Goal: Task Accomplishment & Management: Manage account settings

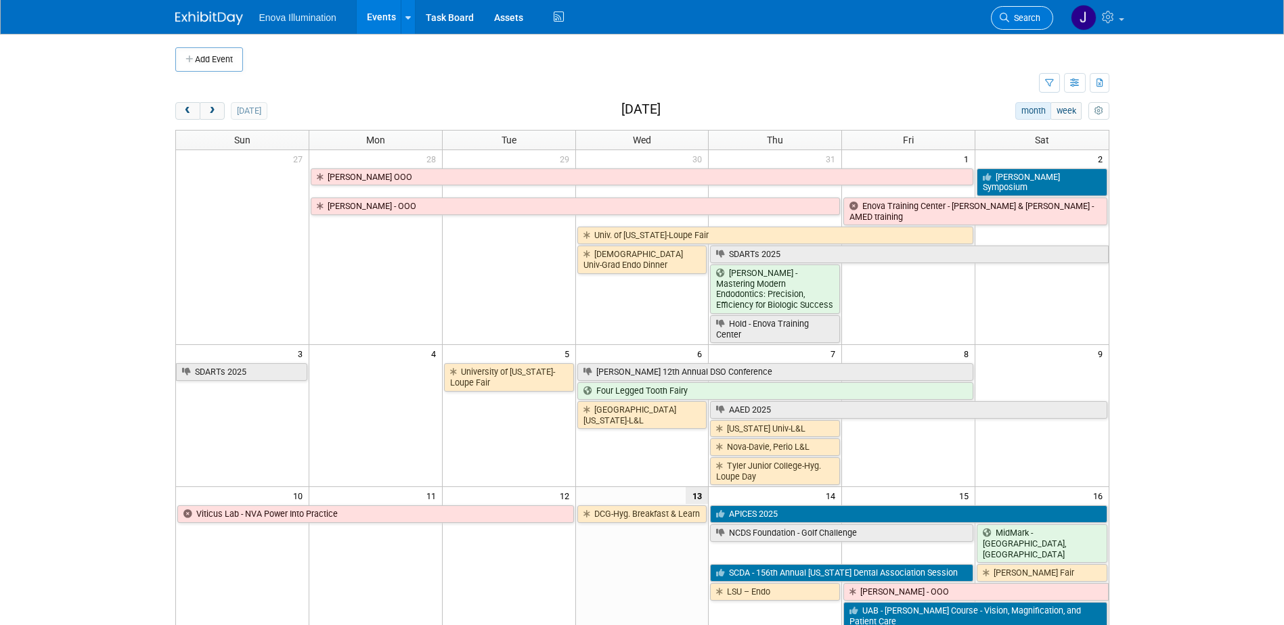
click at [1017, 22] on span "Search" at bounding box center [1024, 18] width 31 height 10
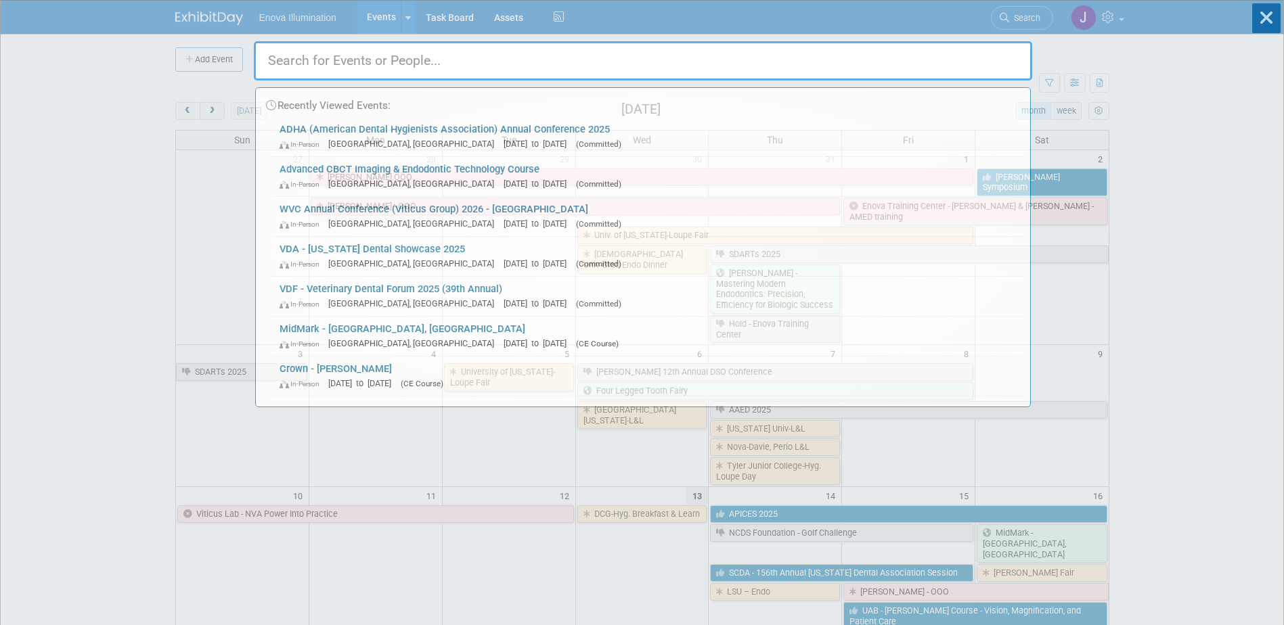
click at [918, 74] on input "text" at bounding box center [643, 60] width 778 height 39
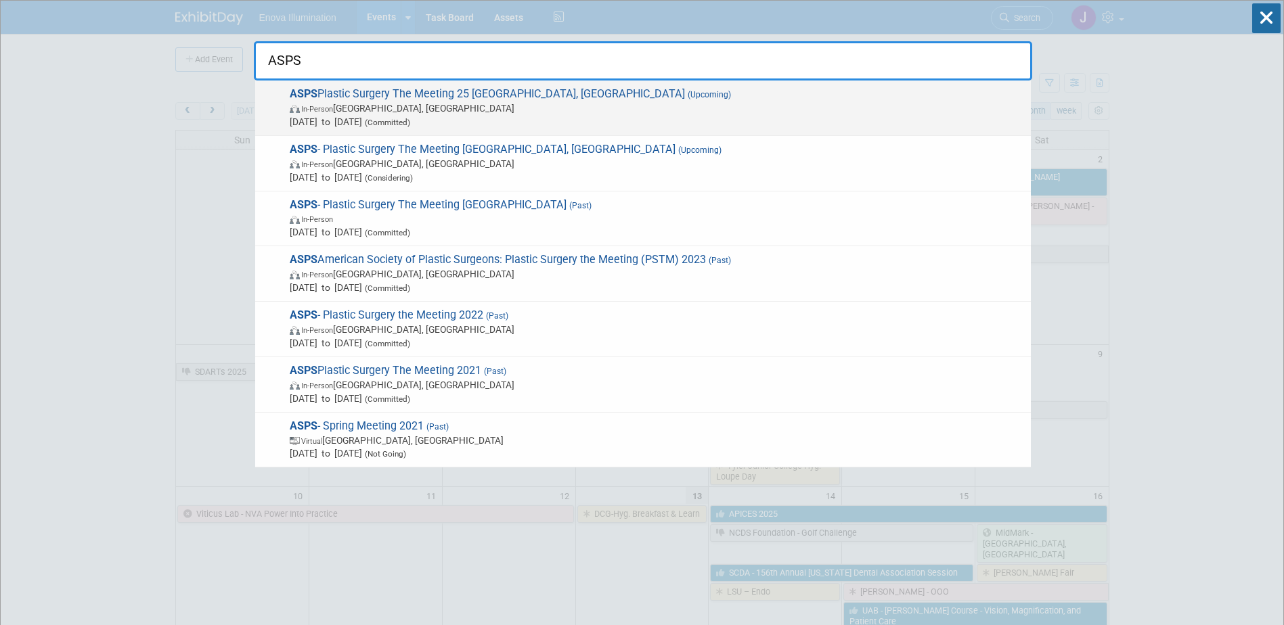
type input "ASPS"
click at [452, 100] on span "ASPS Plastic Surgery The Meeting 25 New Orleans, LA (Upcoming) In-Person New Or…" at bounding box center [655, 107] width 738 height 41
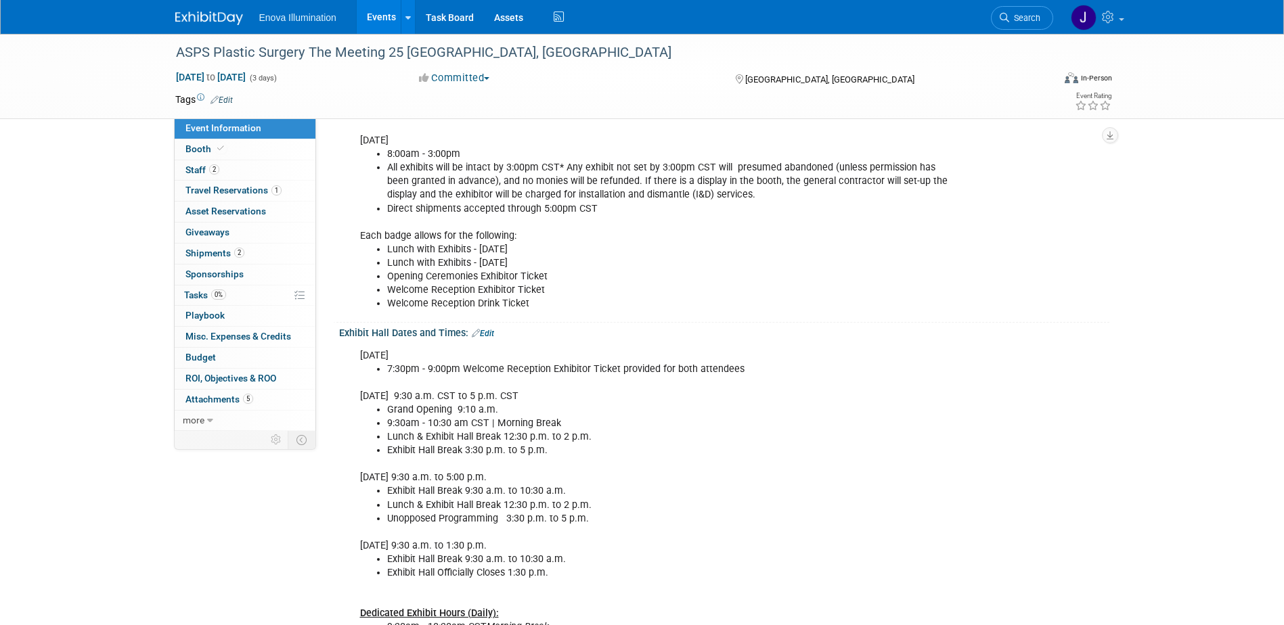
scroll to position [406, 0]
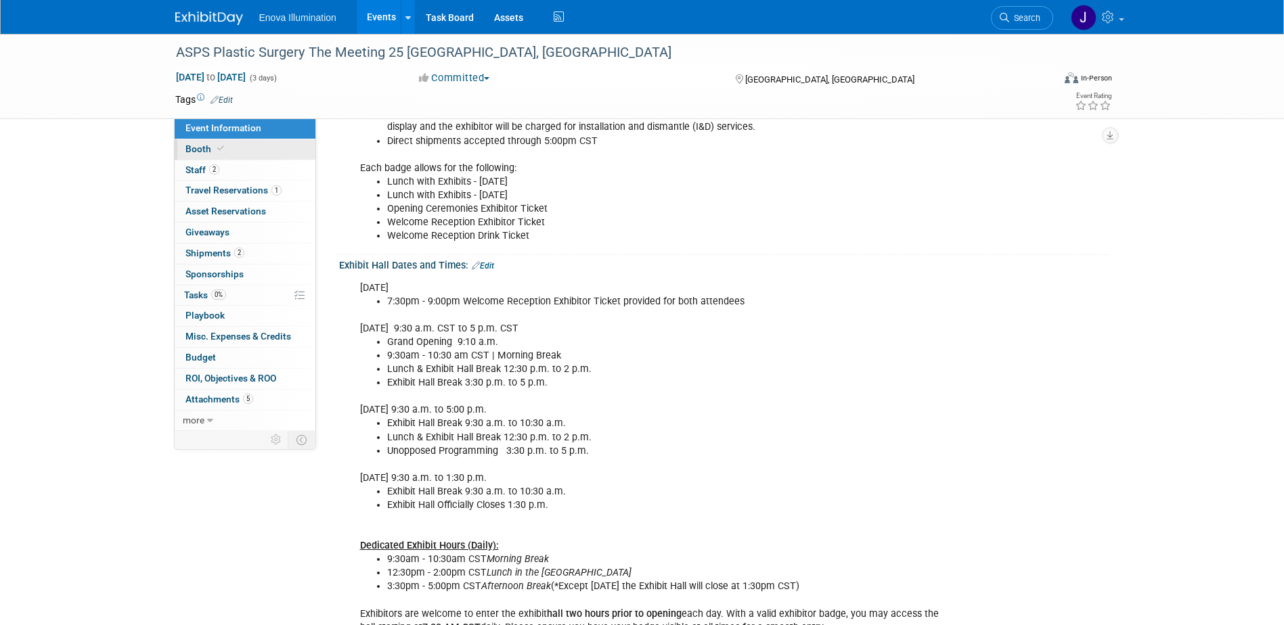
click at [259, 152] on link "Booth" at bounding box center [245, 149] width 141 height 20
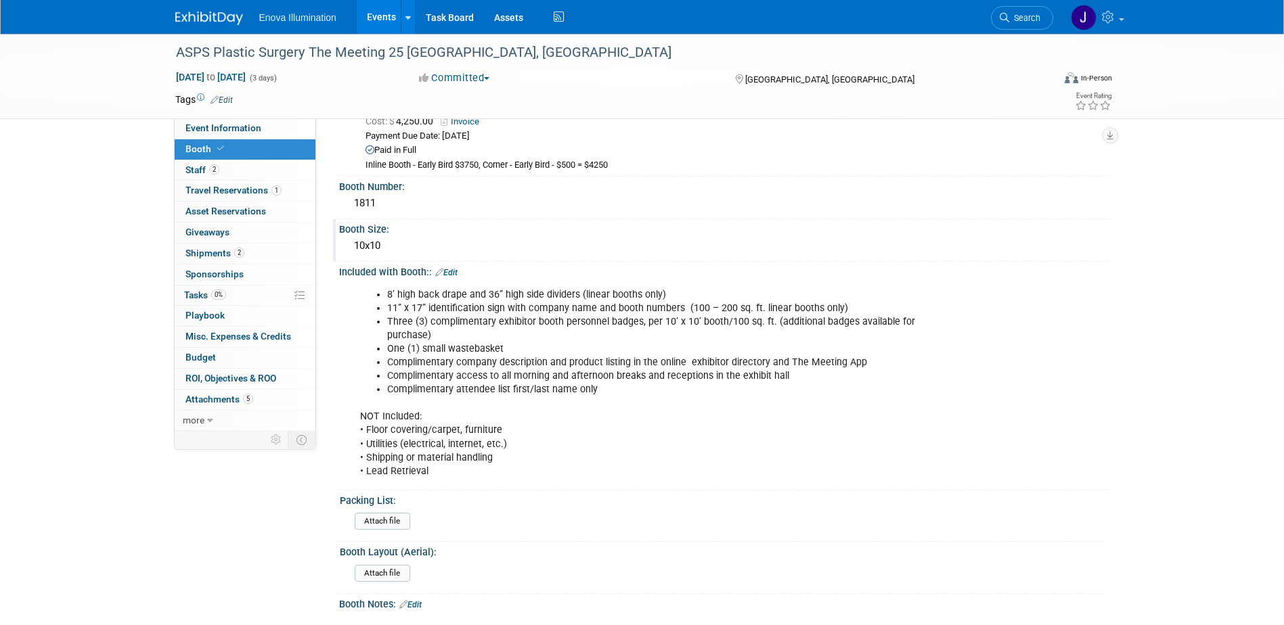
scroll to position [0, 0]
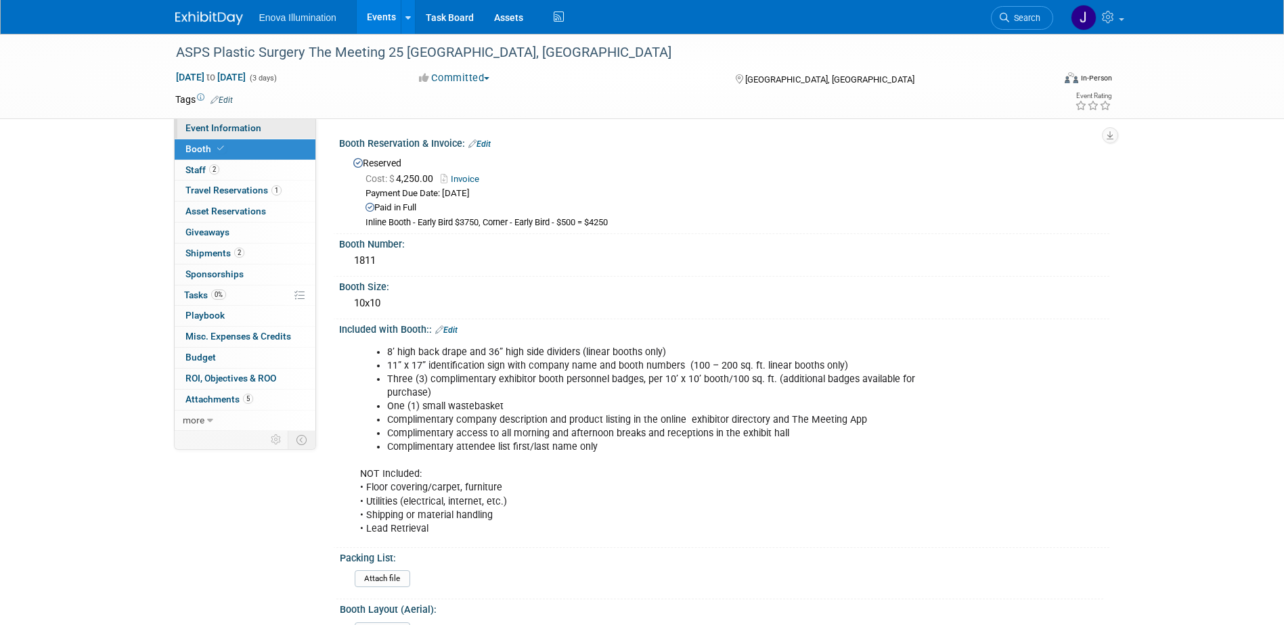
click at [256, 135] on link "Event Information" at bounding box center [245, 128] width 141 height 20
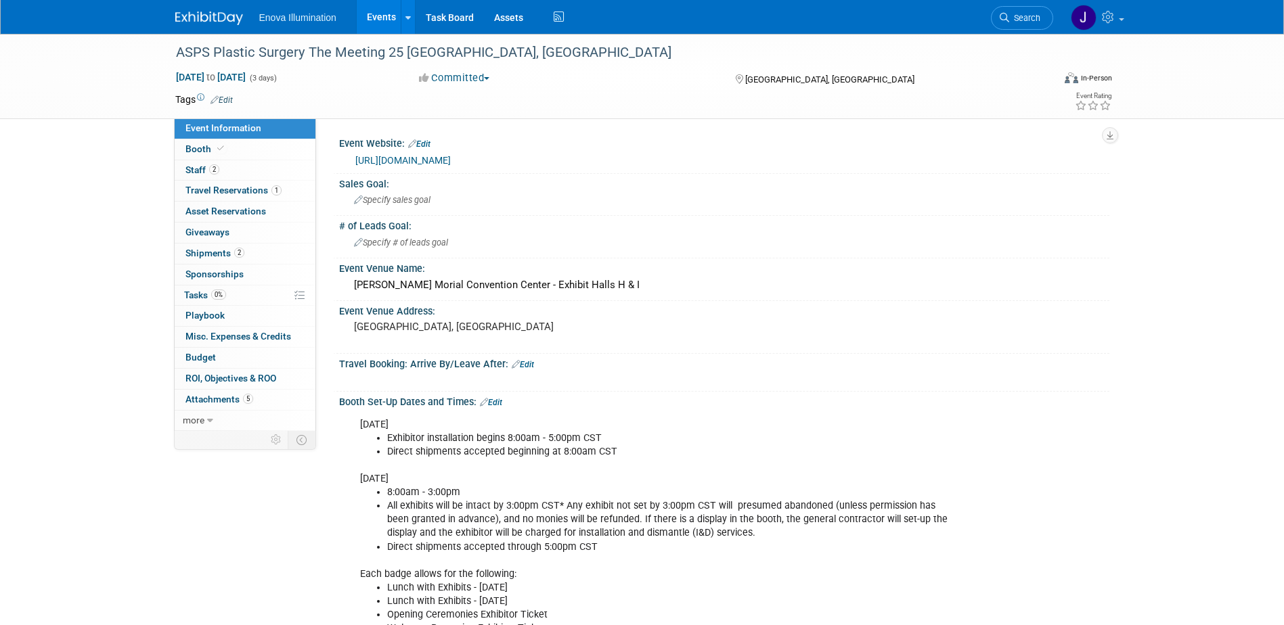
click at [1010, 23] on link "Search" at bounding box center [1022, 18] width 62 height 24
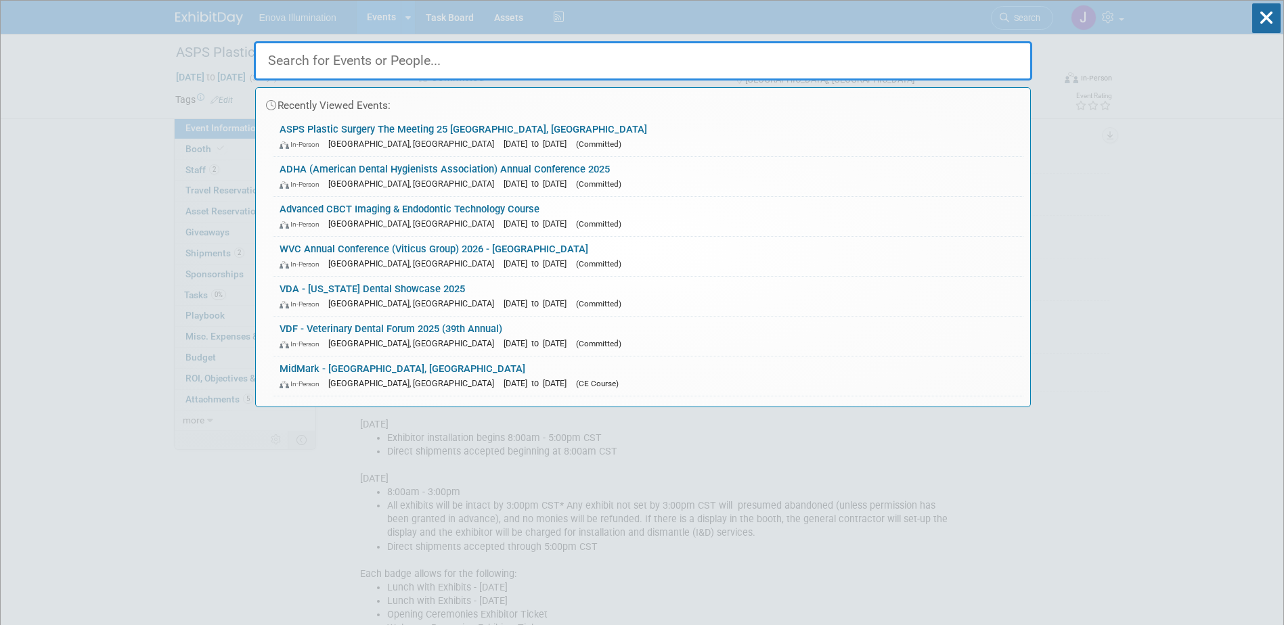
click at [304, 62] on input "text" at bounding box center [643, 60] width 778 height 39
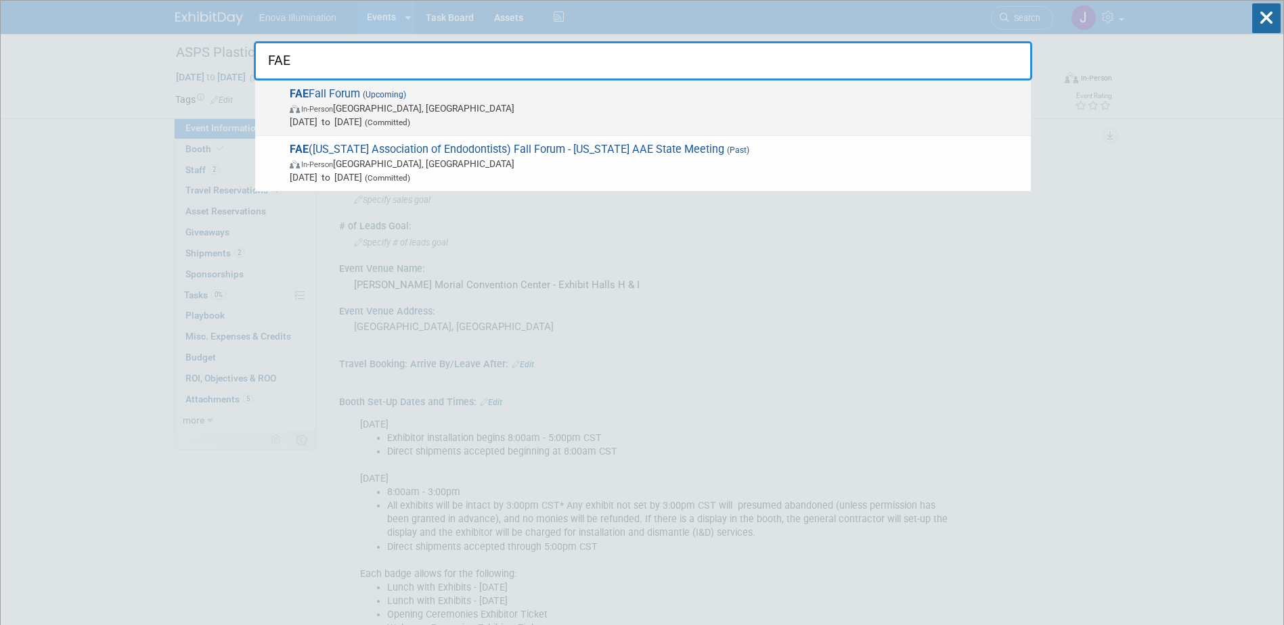
type input "FAE"
click at [302, 103] on span "In-Person Orlando, FL" at bounding box center [657, 108] width 734 height 14
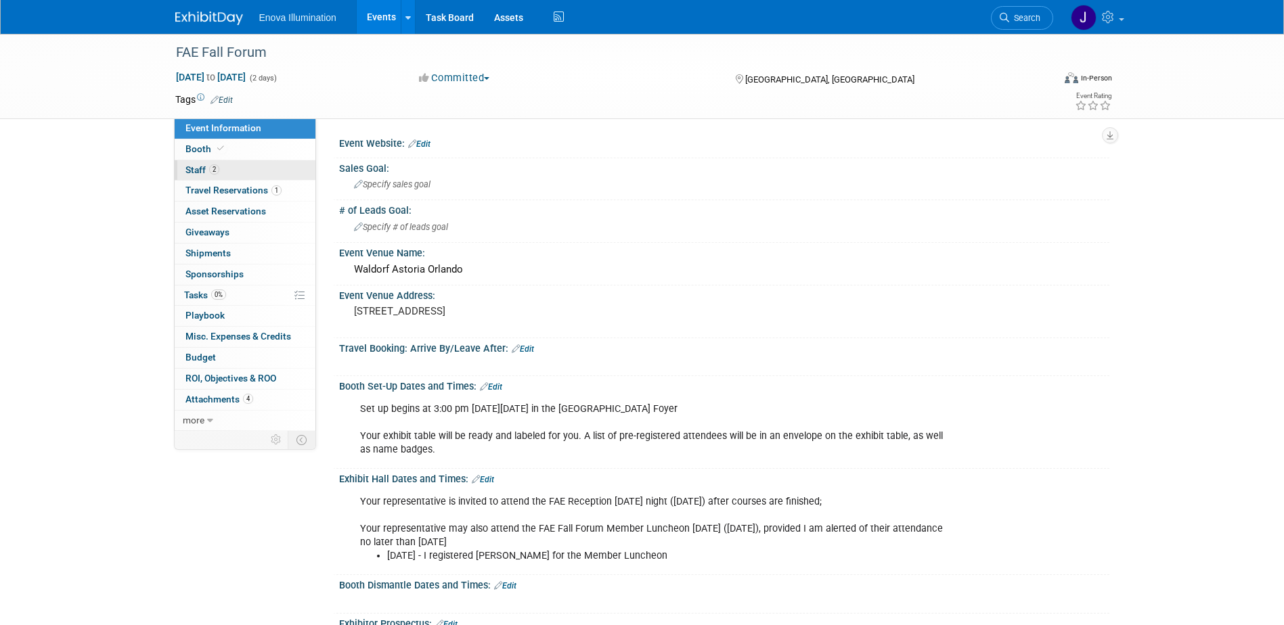
click at [271, 170] on link "2 Staff 2" at bounding box center [245, 170] width 141 height 20
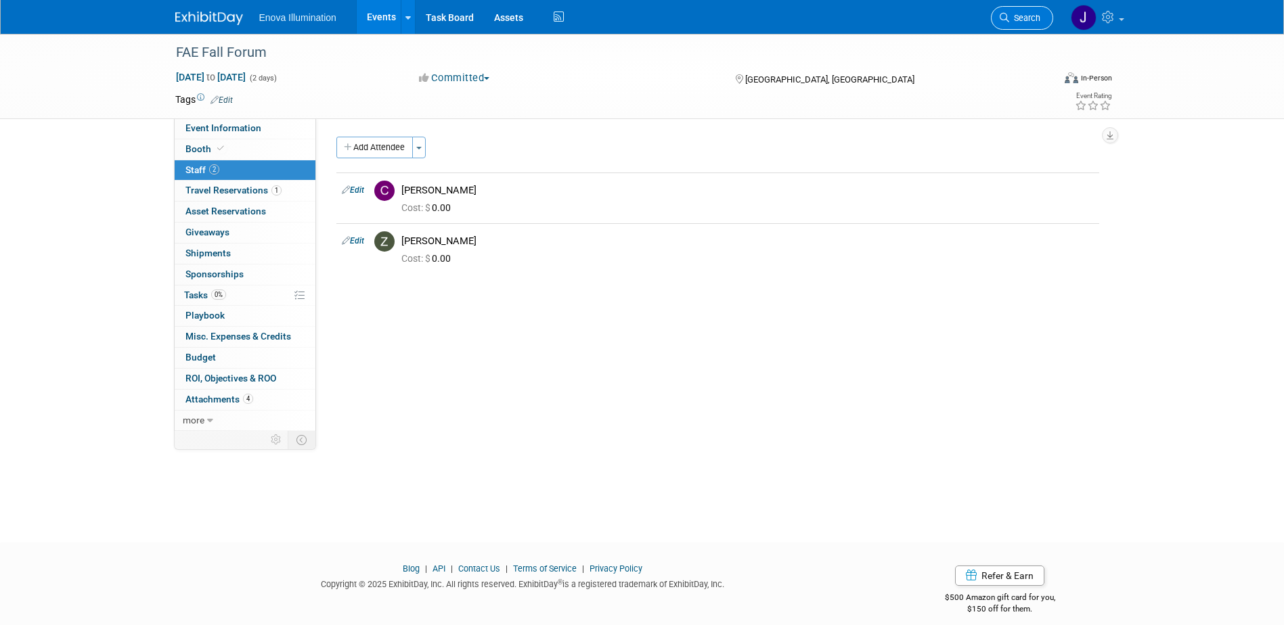
click at [1031, 16] on span "Search" at bounding box center [1024, 18] width 31 height 10
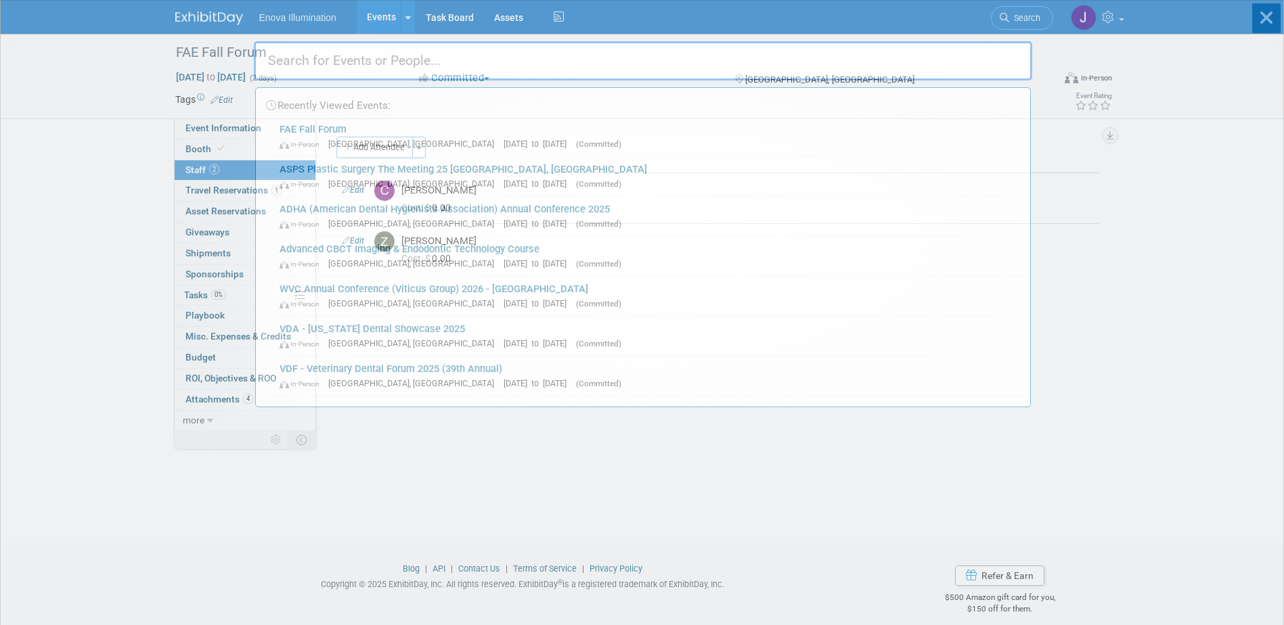
click at [820, 61] on input "text" at bounding box center [643, 60] width 778 height 39
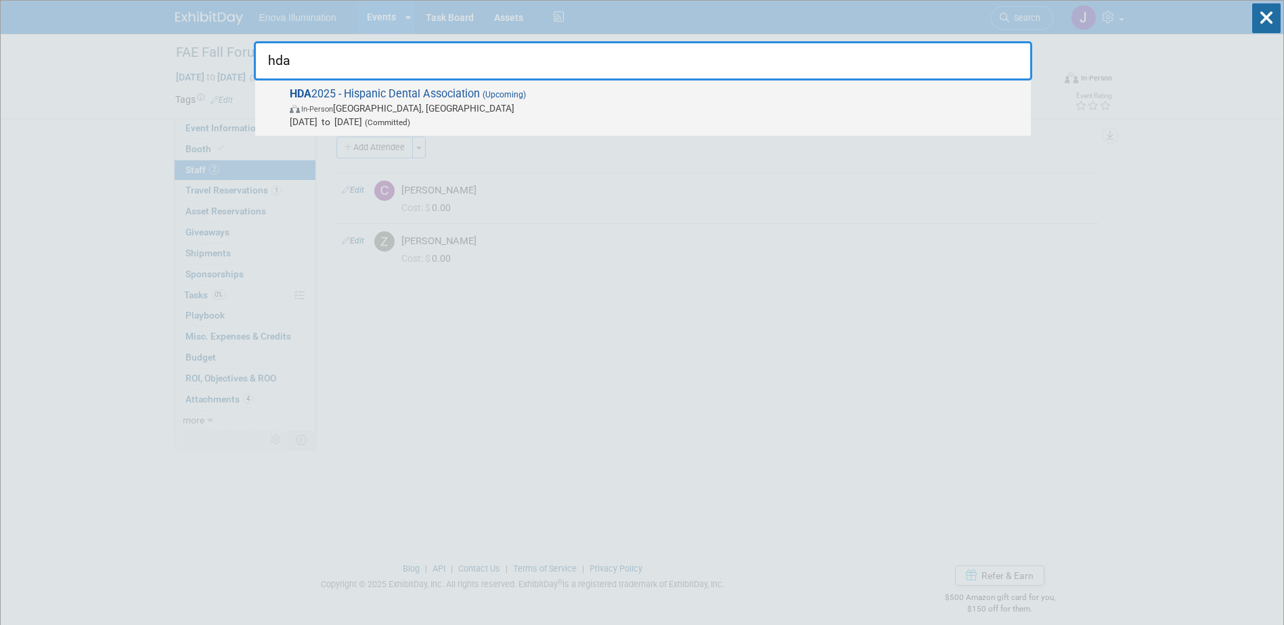
type input "hda"
click at [420, 85] on div "HDA 2025 - Hispanic Dental Association (Upcoming) In-Person Fort Lauderdale, FL…" at bounding box center [642, 108] width 775 height 55
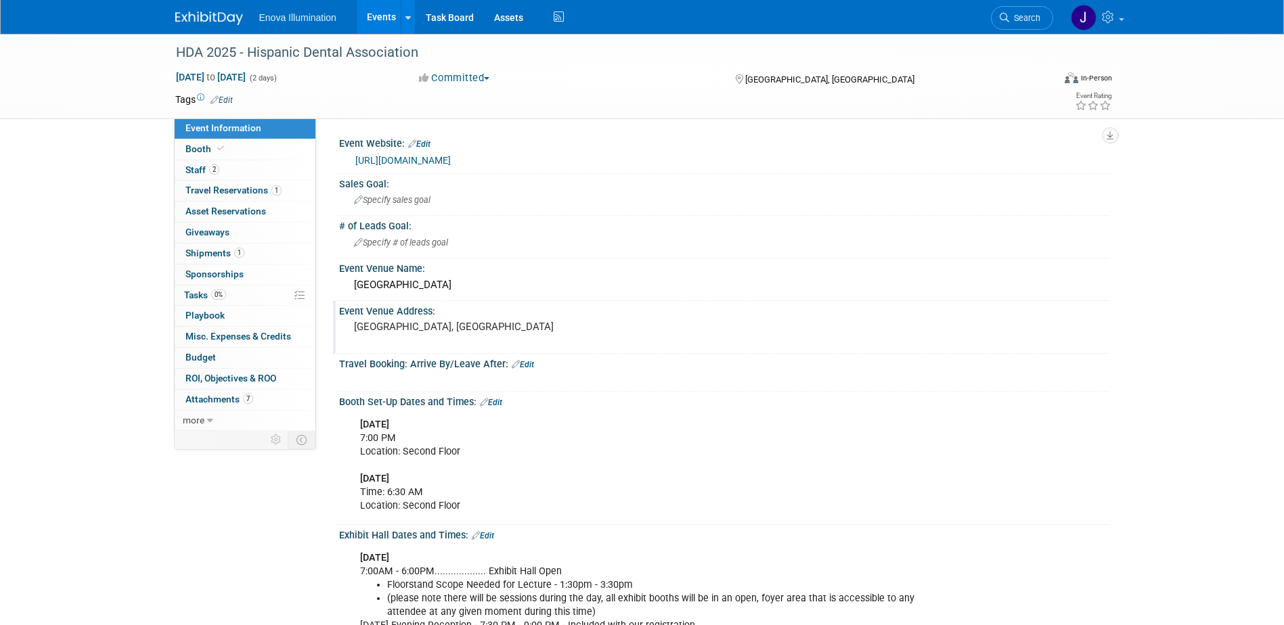
scroll to position [68, 0]
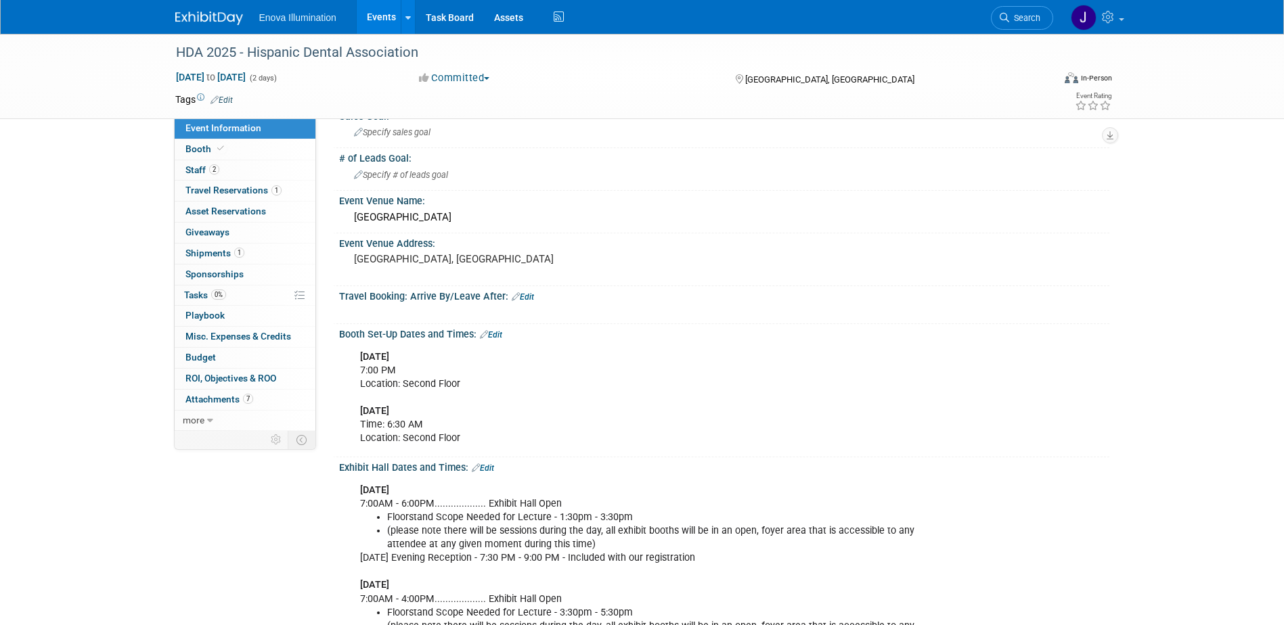
click at [1045, 15] on link "Search" at bounding box center [1022, 18] width 62 height 24
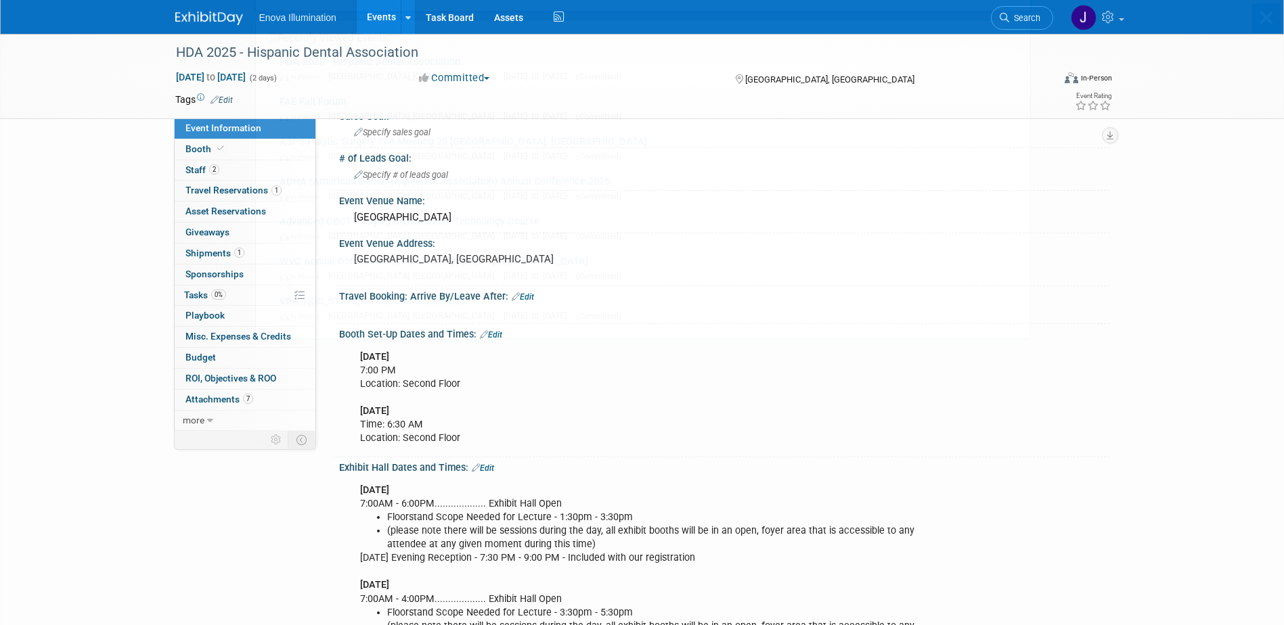
scroll to position [0, 0]
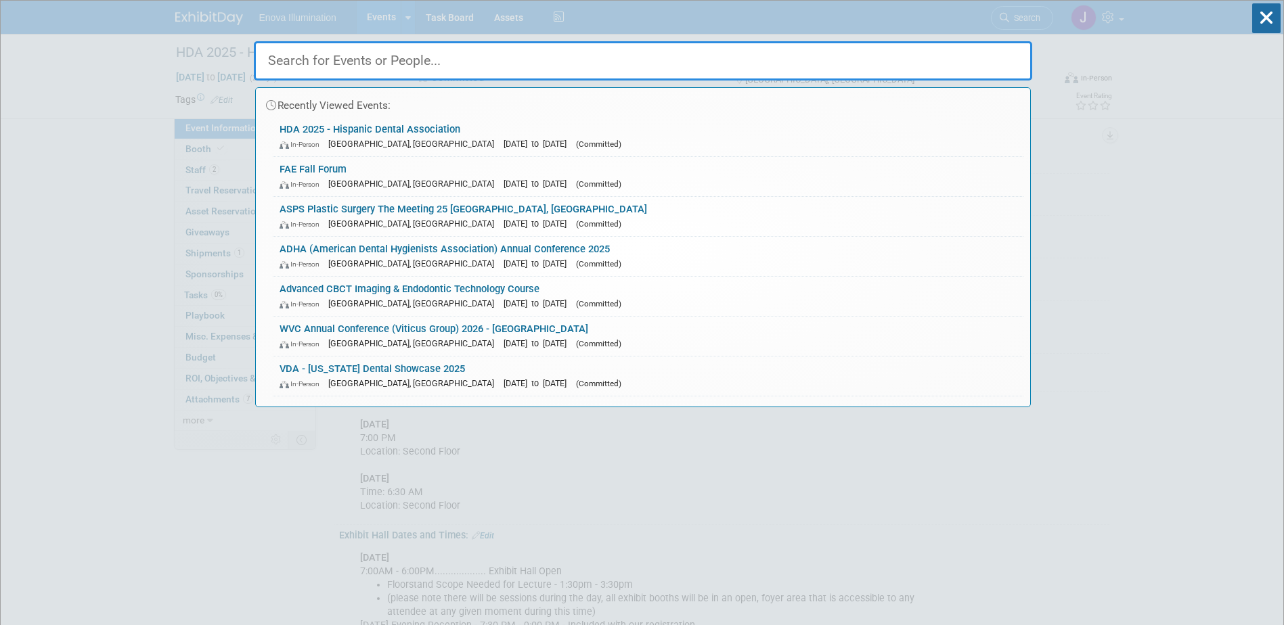
click at [970, 43] on input "text" at bounding box center [643, 60] width 778 height 39
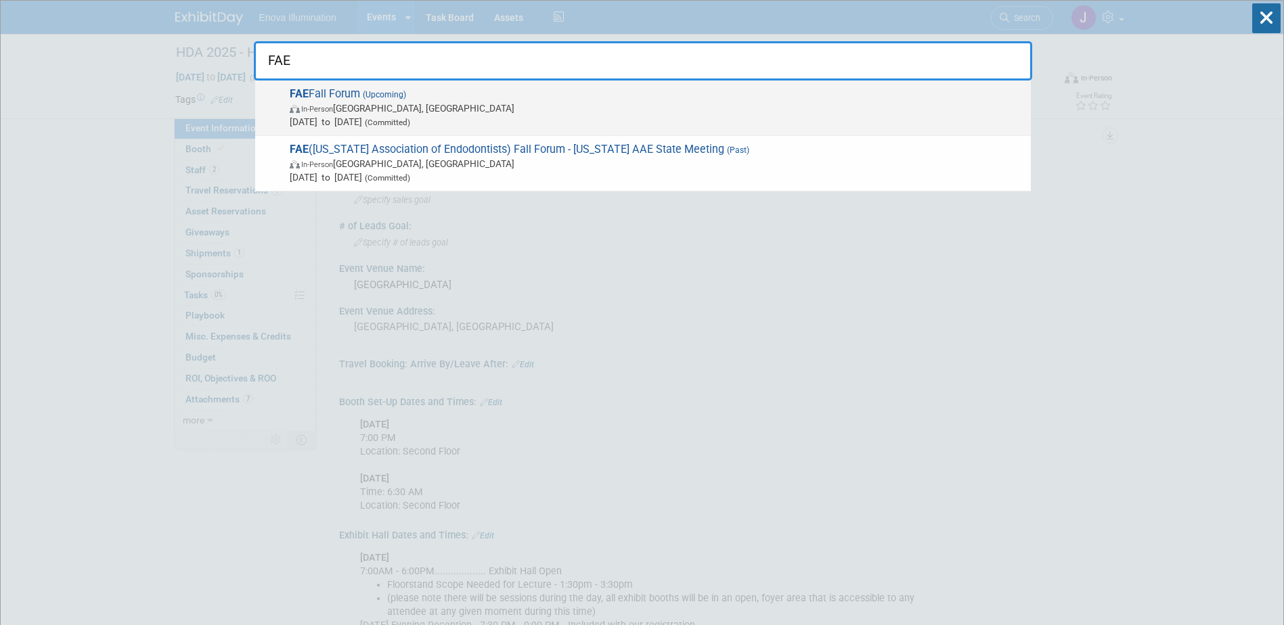
type input "FAE"
click at [393, 106] on span "In-Person Orlando, FL" at bounding box center [657, 108] width 734 height 14
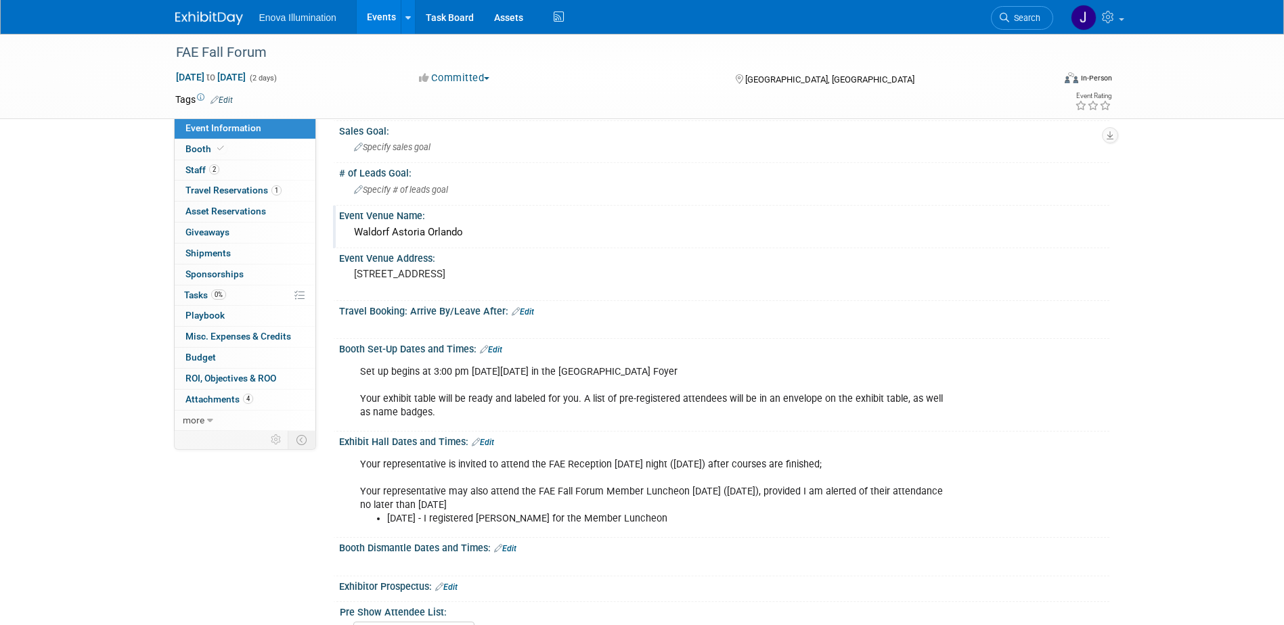
scroll to position [68, 0]
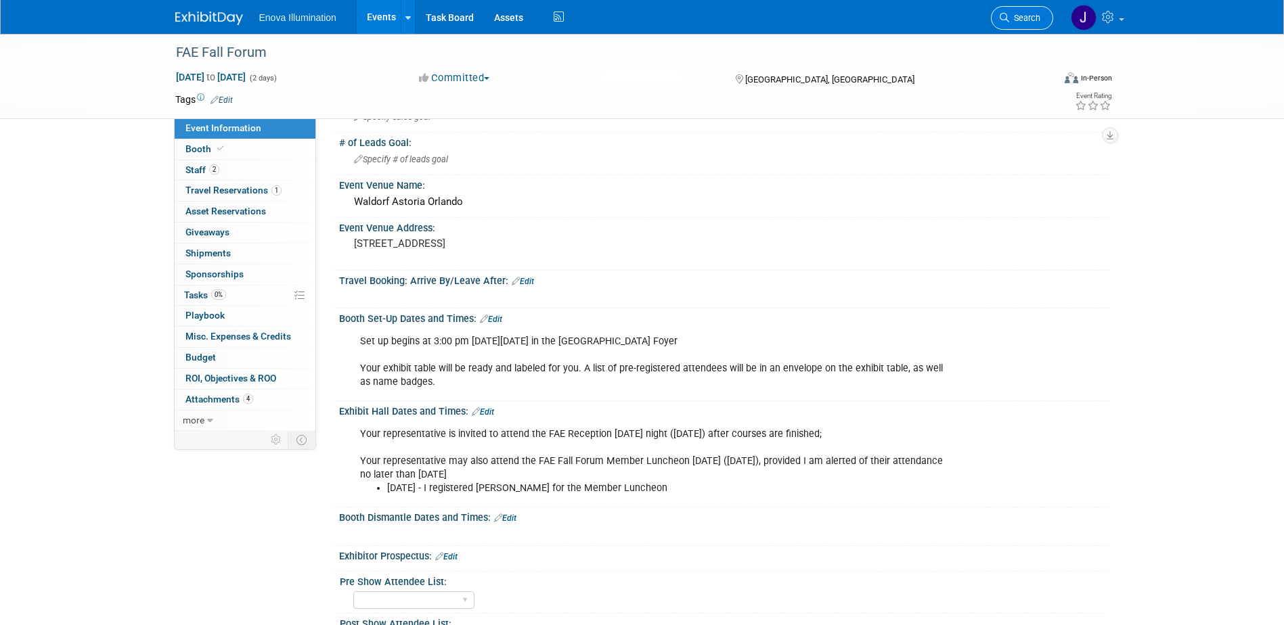
click at [1025, 12] on link "Search" at bounding box center [1022, 18] width 62 height 24
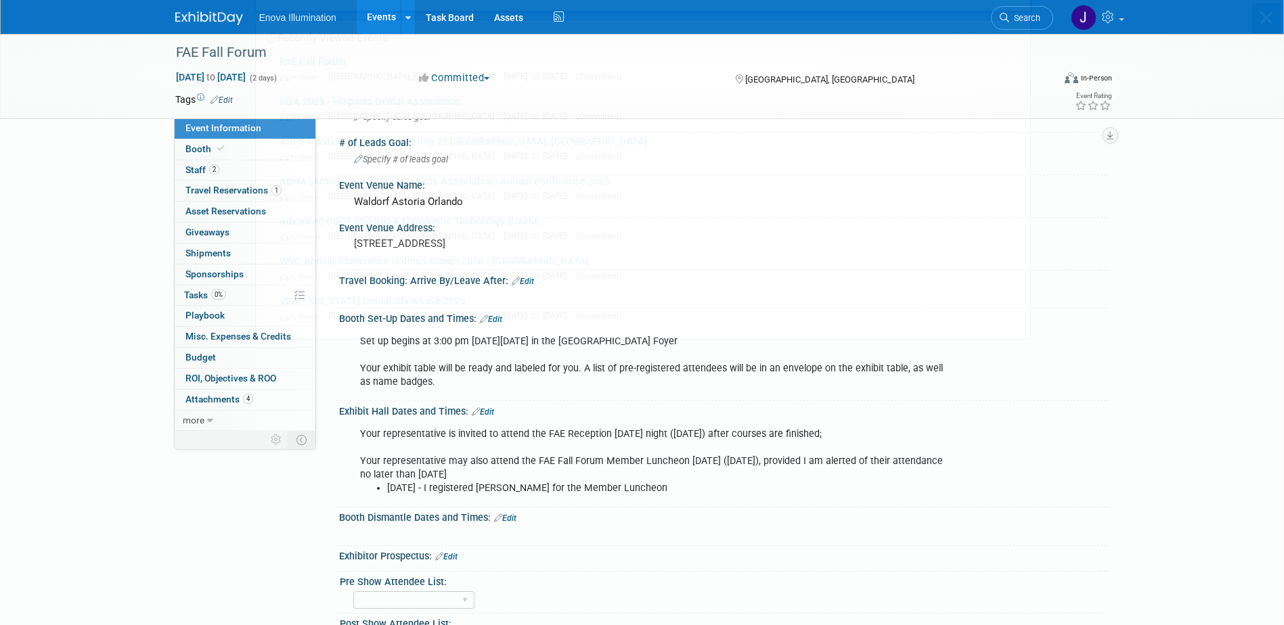
scroll to position [0, 0]
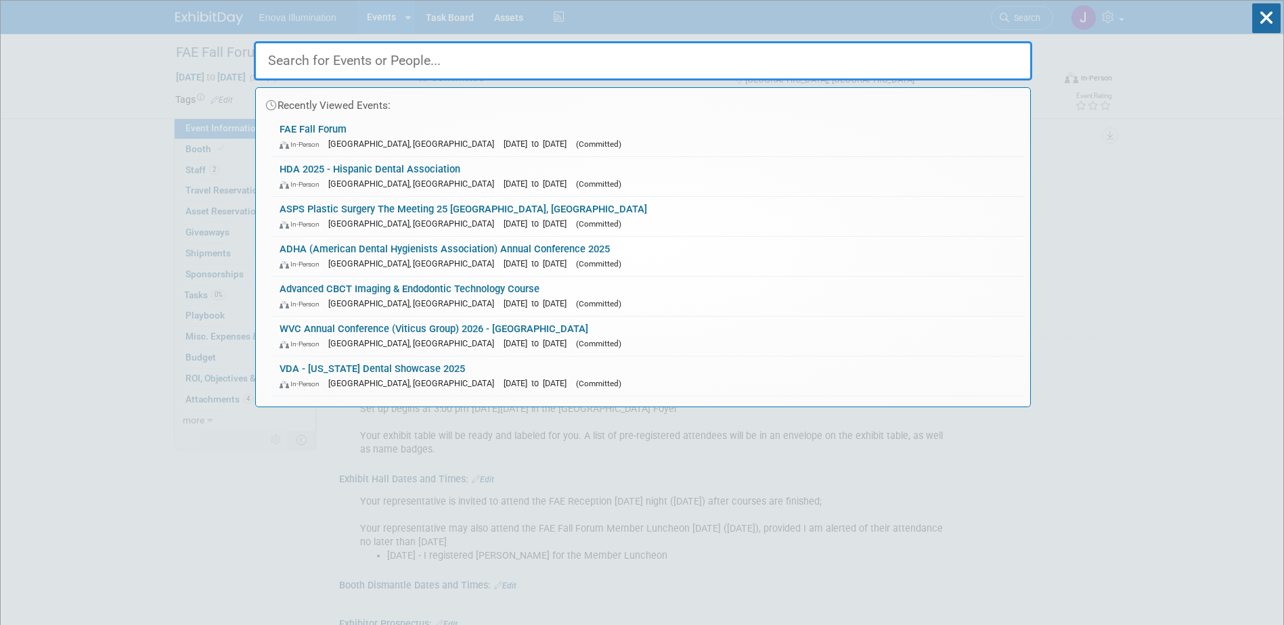
click at [918, 57] on input "text" at bounding box center [643, 60] width 778 height 39
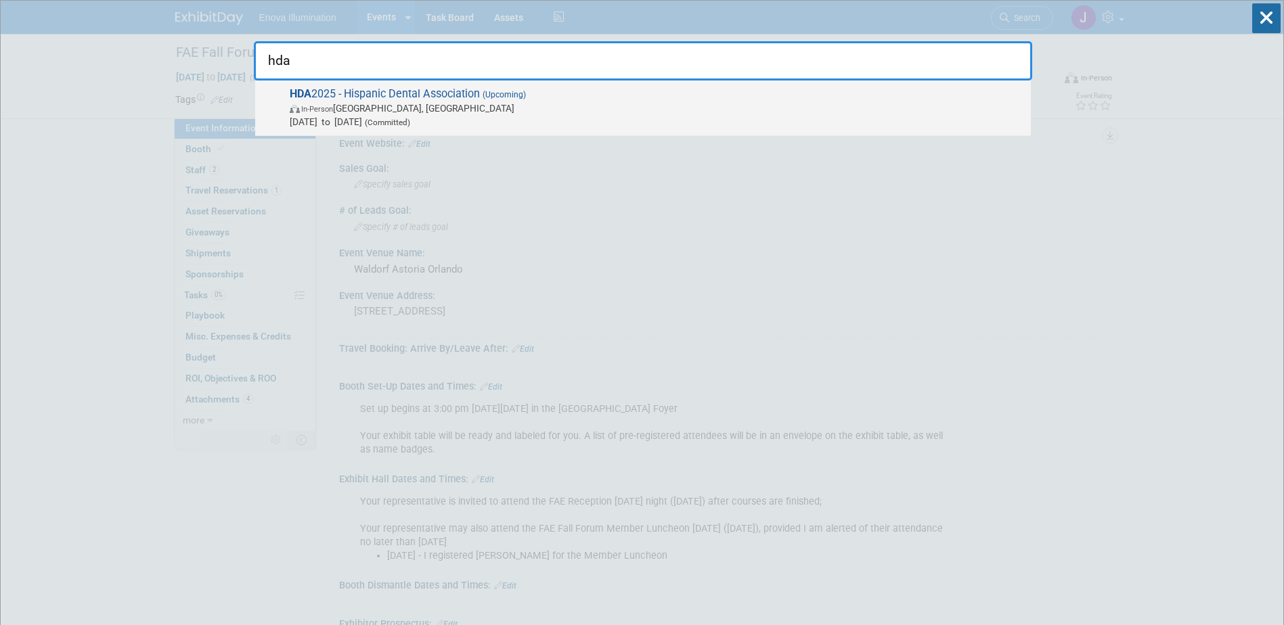
type input "hda"
click at [400, 112] on span "In-Person Fort Lauderdale, FL" at bounding box center [657, 108] width 734 height 14
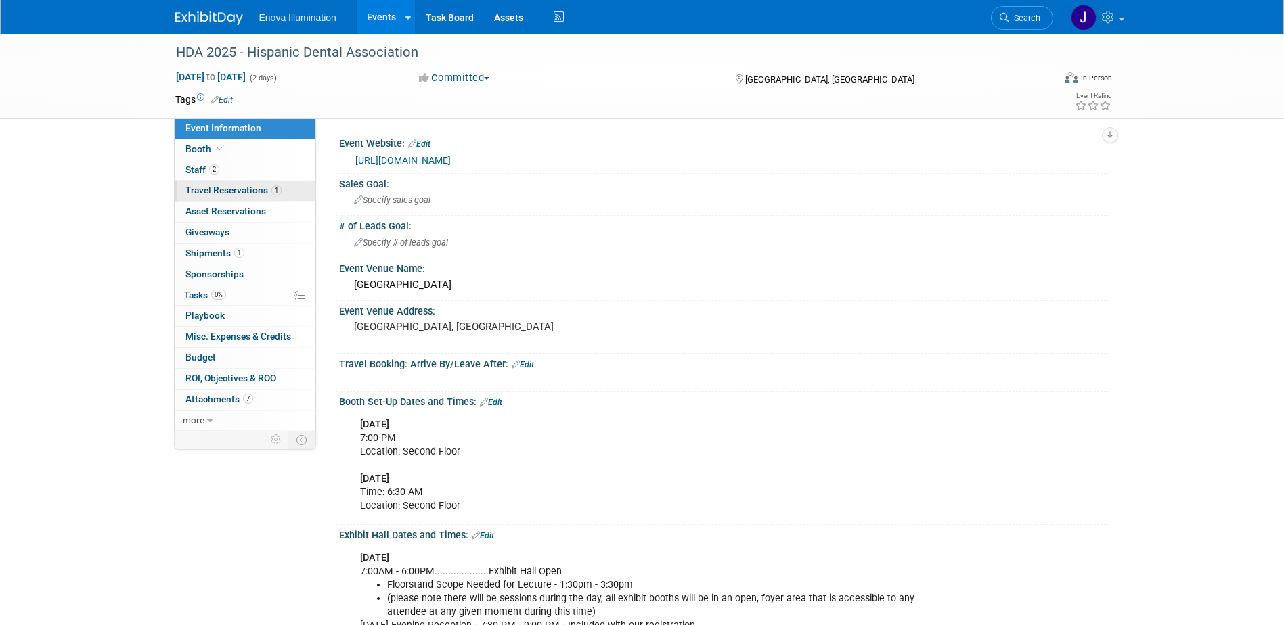
click at [241, 188] on span "Travel Reservations 1" at bounding box center [233, 190] width 96 height 11
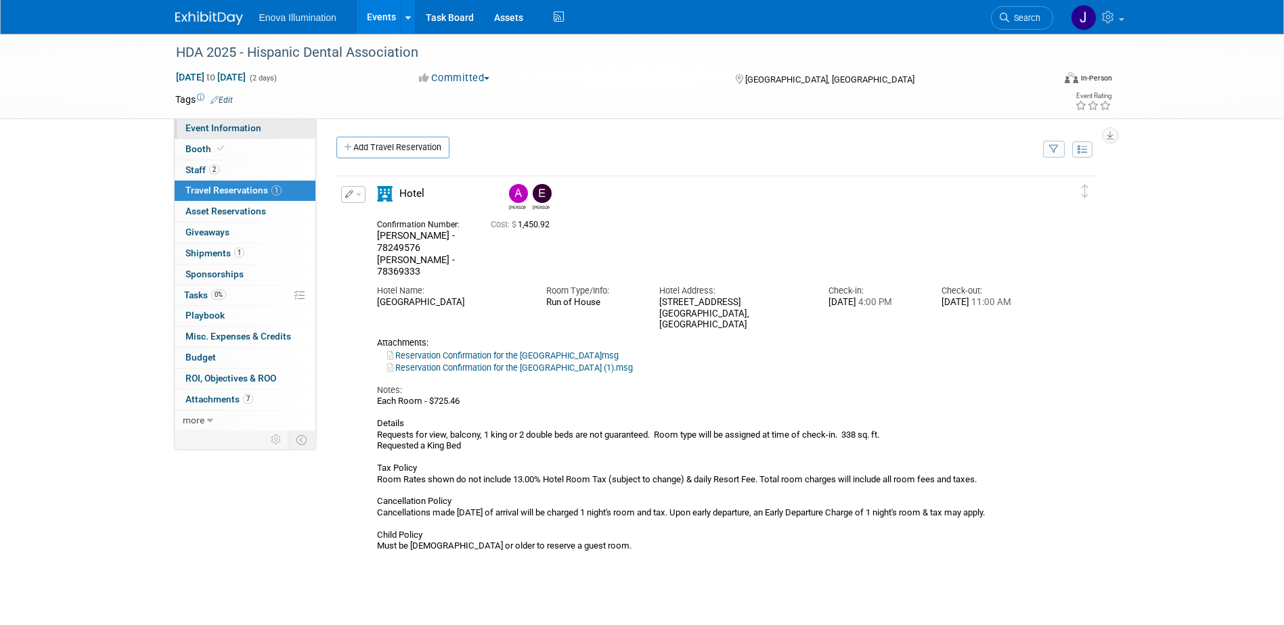
click at [210, 129] on span "Event Information" at bounding box center [223, 127] width 76 height 11
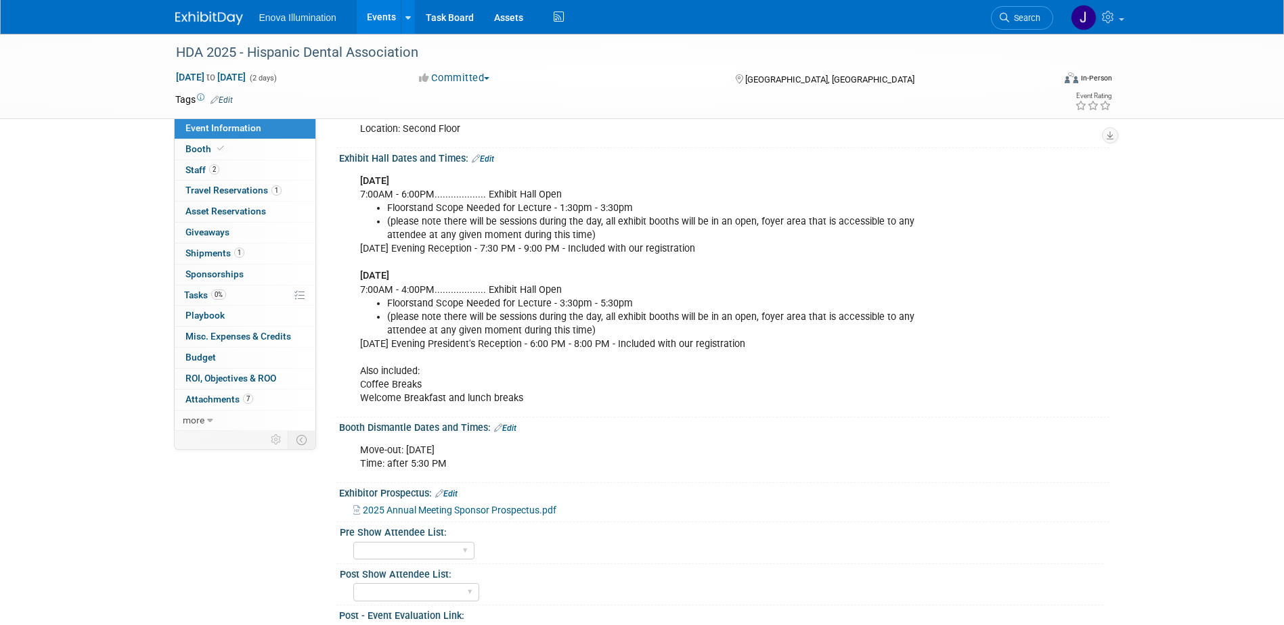
scroll to position [406, 0]
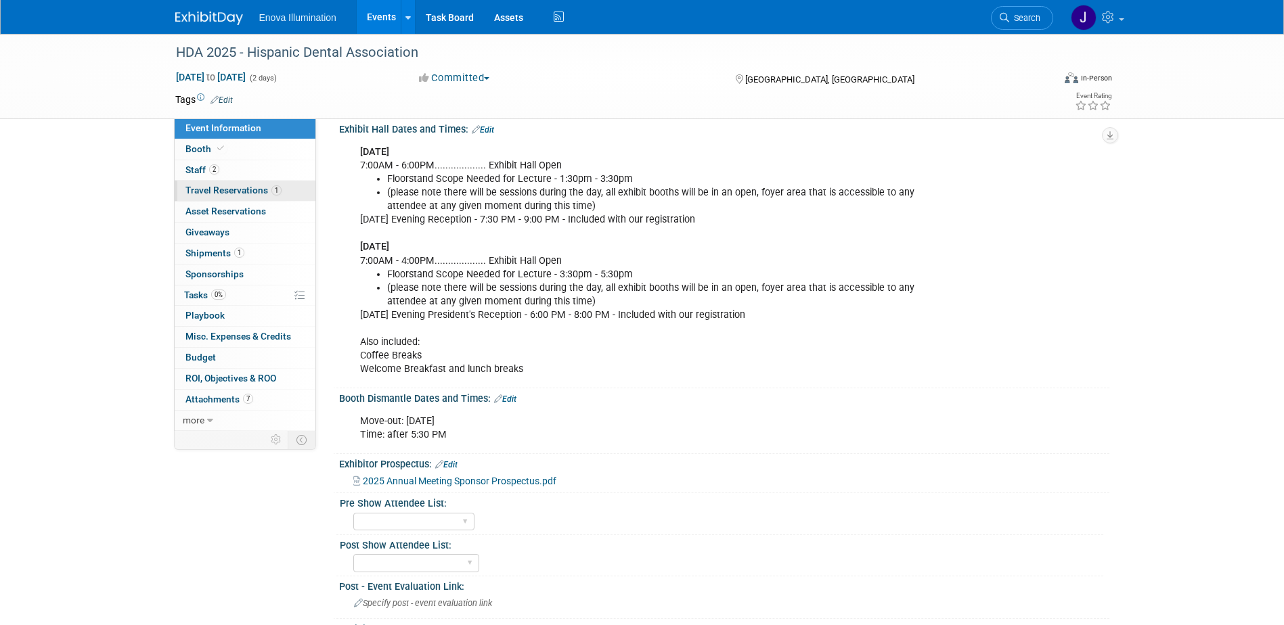
click at [245, 190] on span "Travel Reservations 1" at bounding box center [233, 190] width 96 height 11
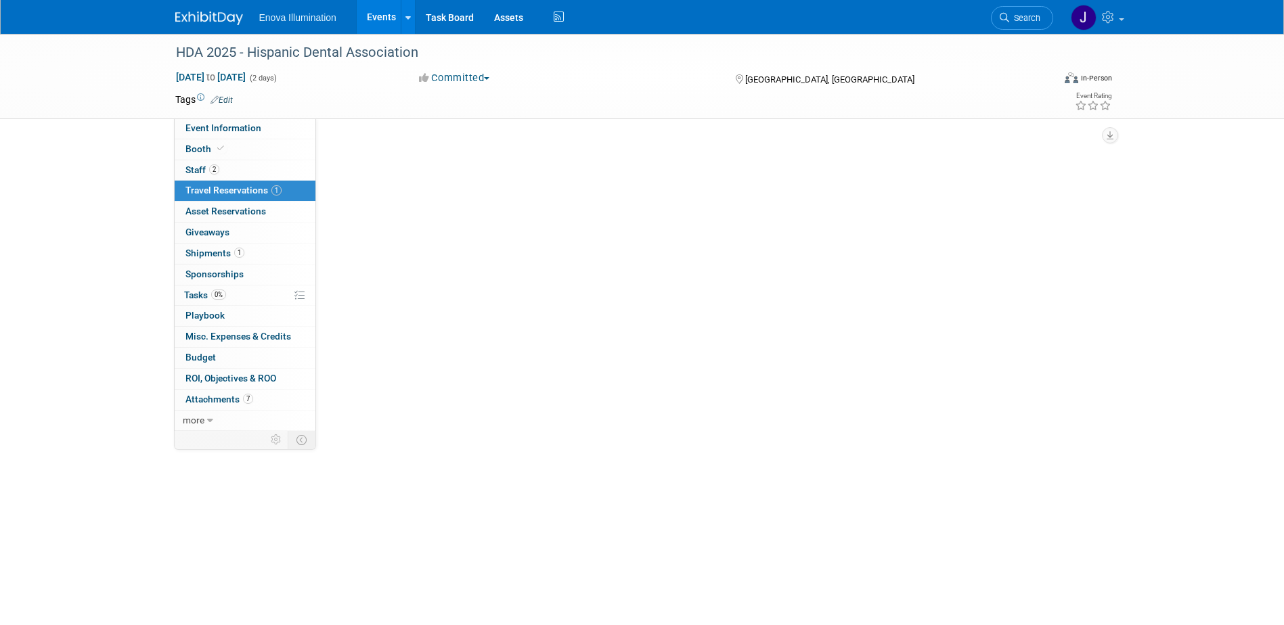
scroll to position [0, 0]
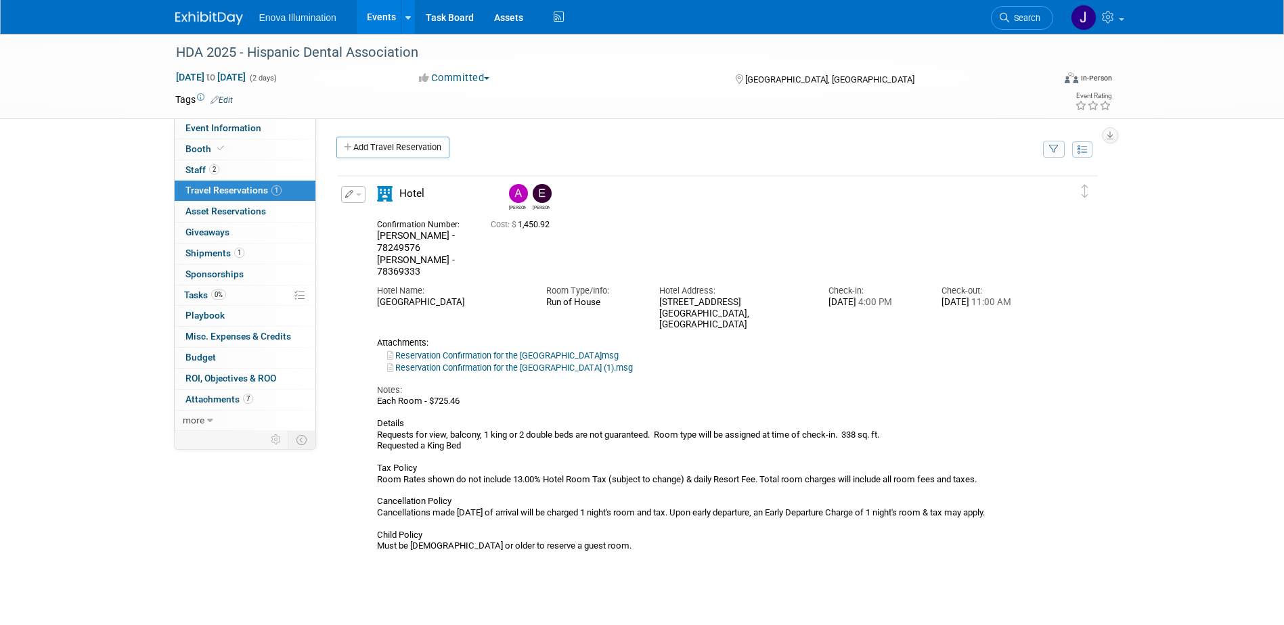
click at [210, 16] on img at bounding box center [209, 19] width 68 height 14
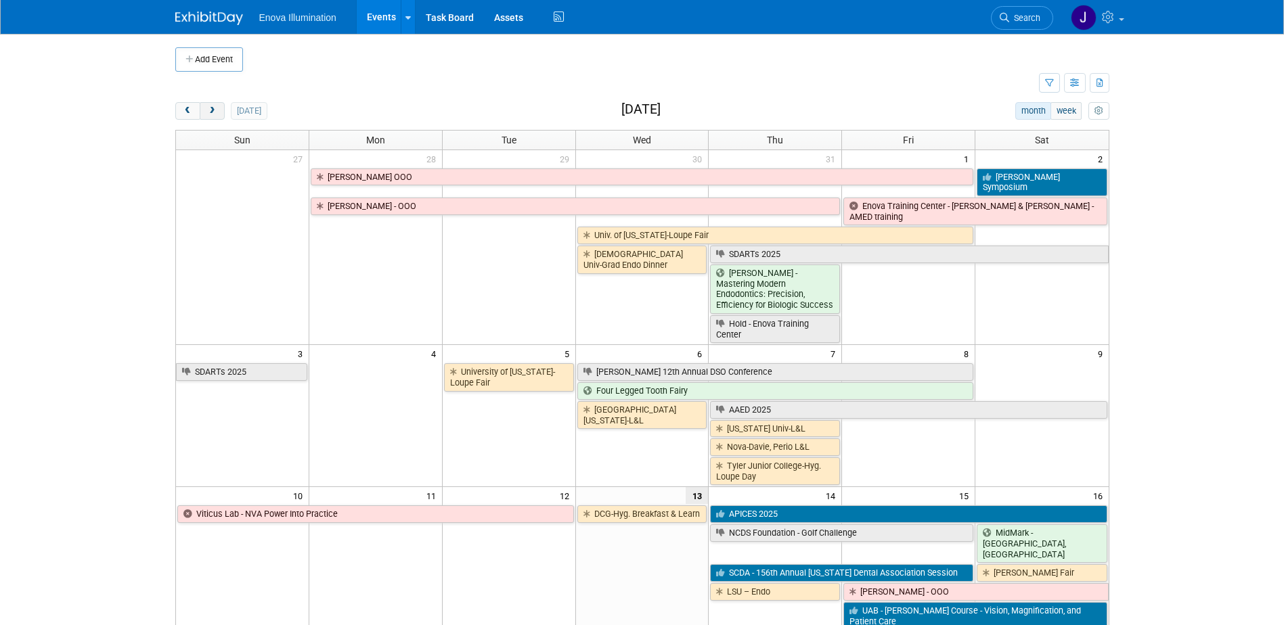
click at [219, 106] on button "next" at bounding box center [212, 111] width 25 height 18
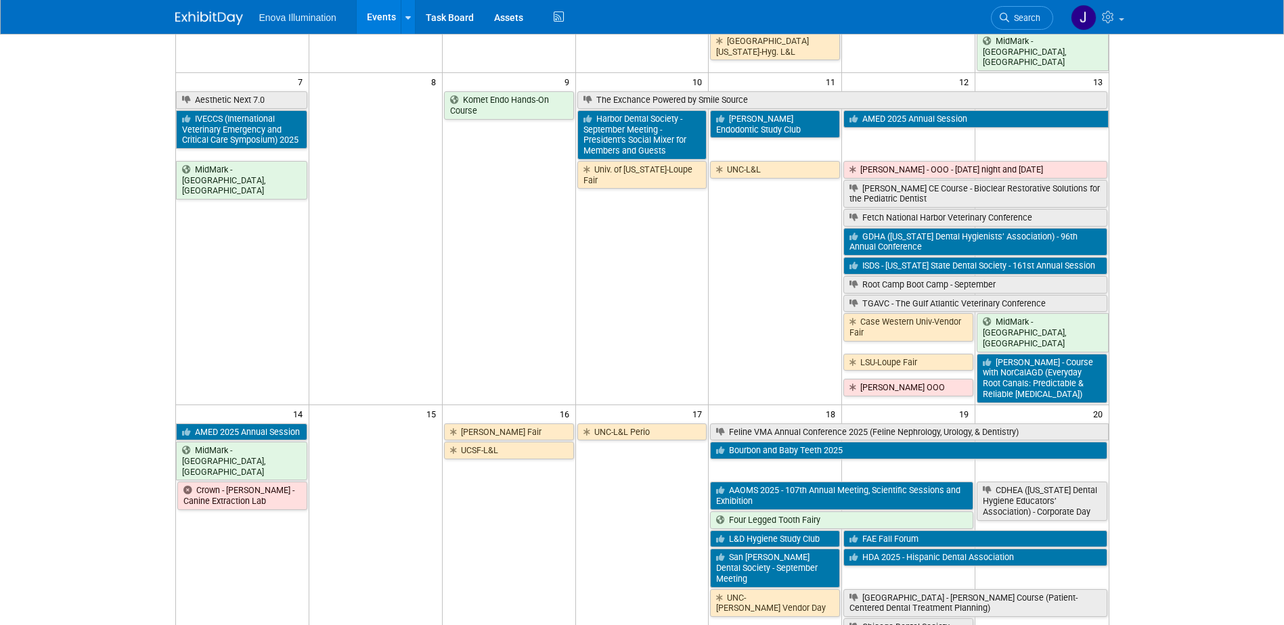
scroll to position [271, 0]
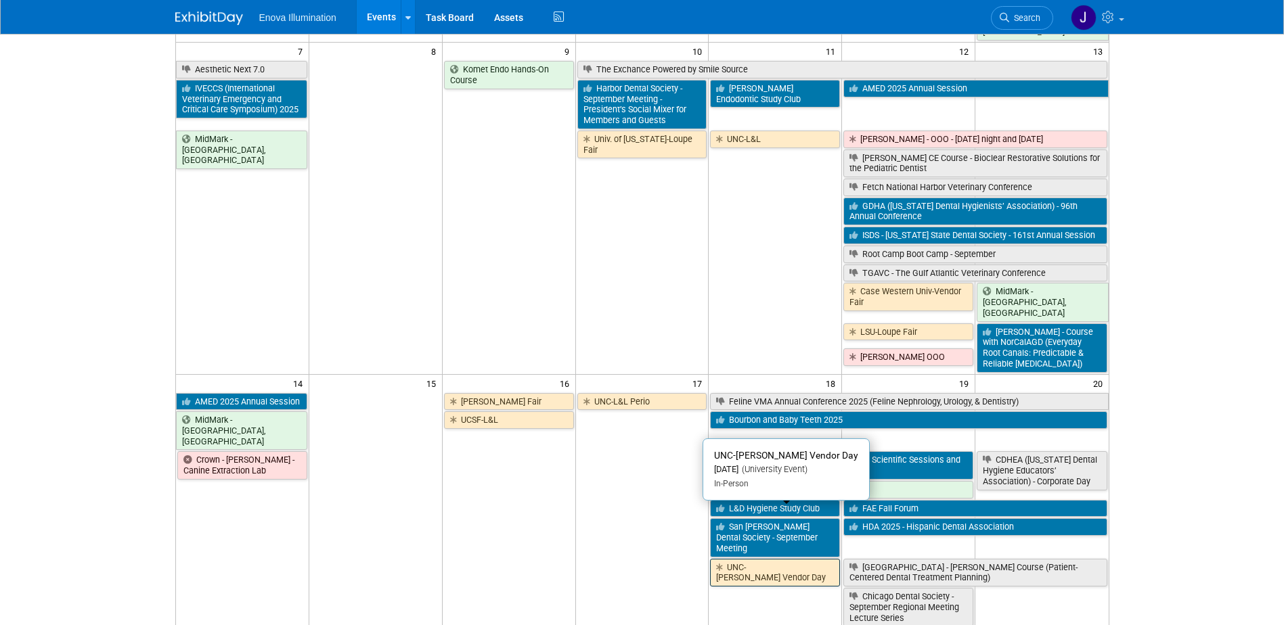
click at [798, 559] on link "UNC-[PERSON_NAME] Vendor Day" at bounding box center [775, 573] width 130 height 28
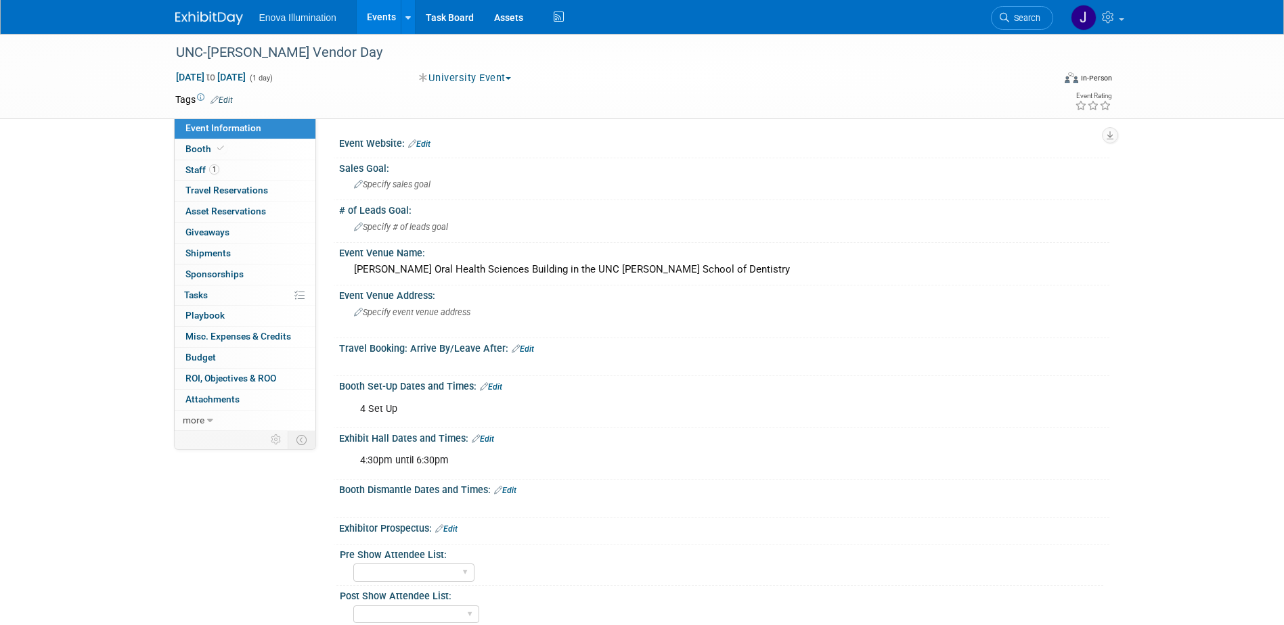
click at [217, 18] on img at bounding box center [209, 19] width 68 height 14
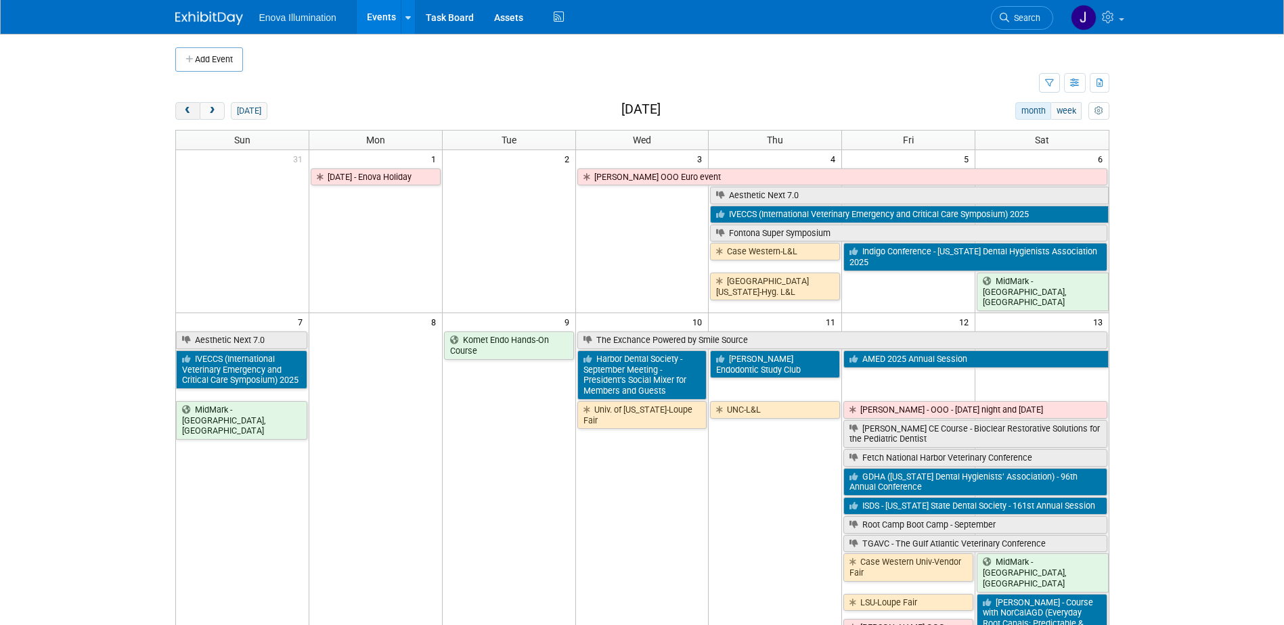
click at [194, 107] on button "prev" at bounding box center [187, 111] width 25 height 18
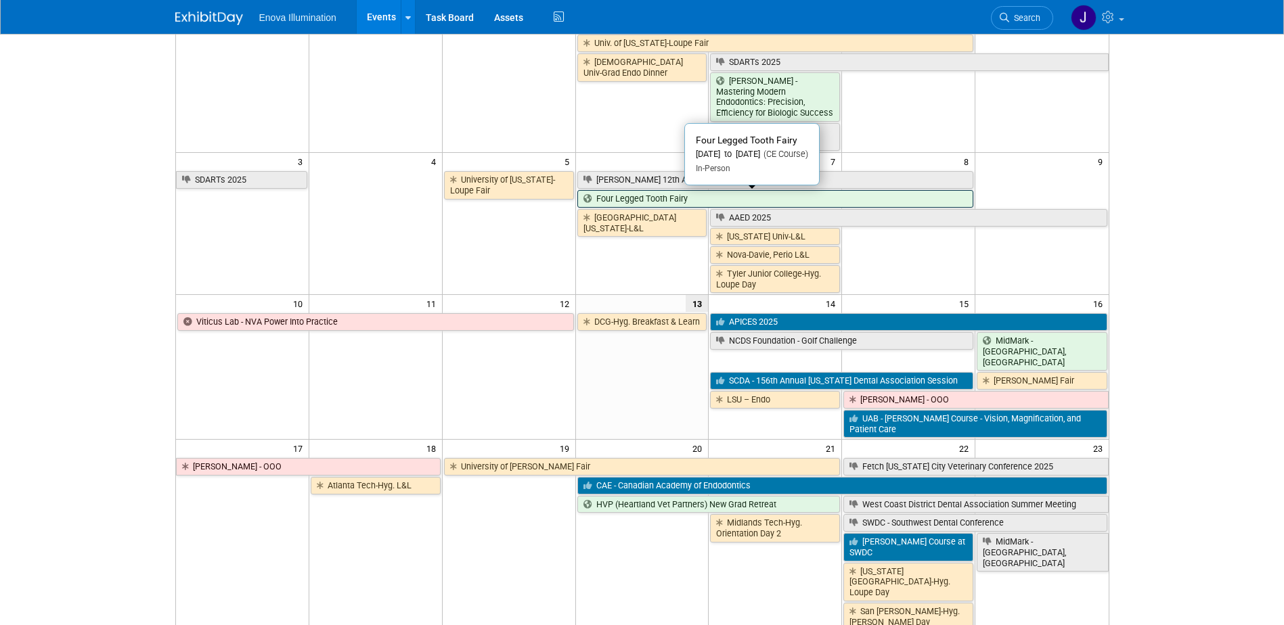
scroll to position [271, 0]
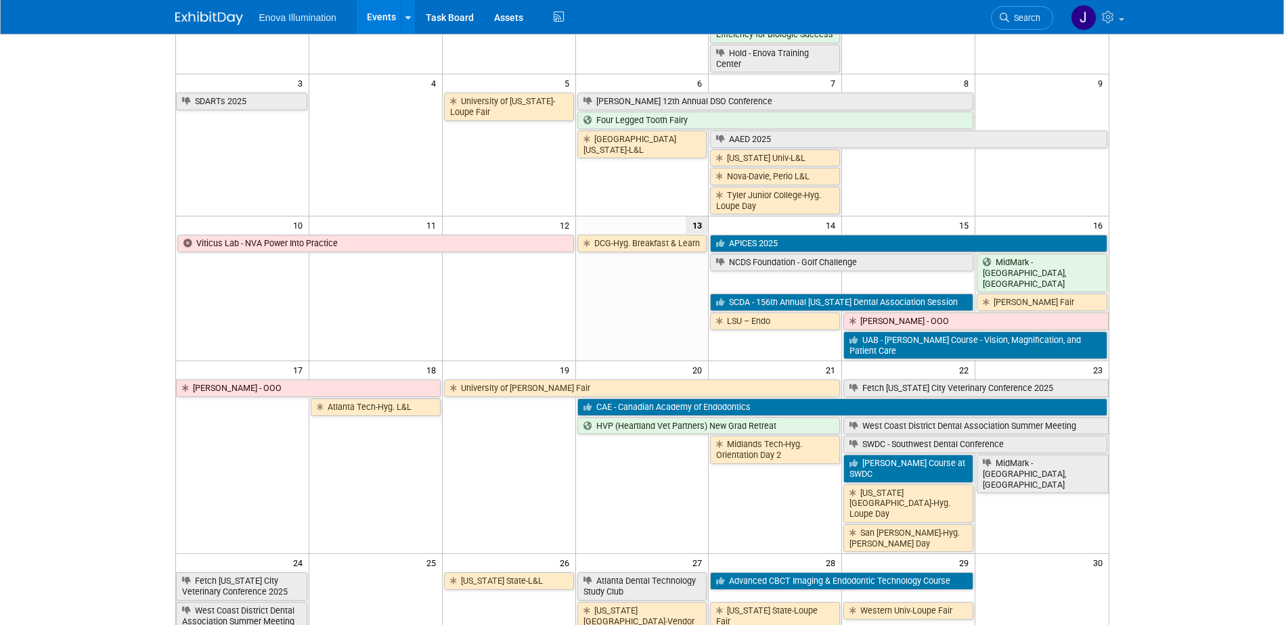
click at [1016, 22] on span "Search" at bounding box center [1024, 18] width 31 height 10
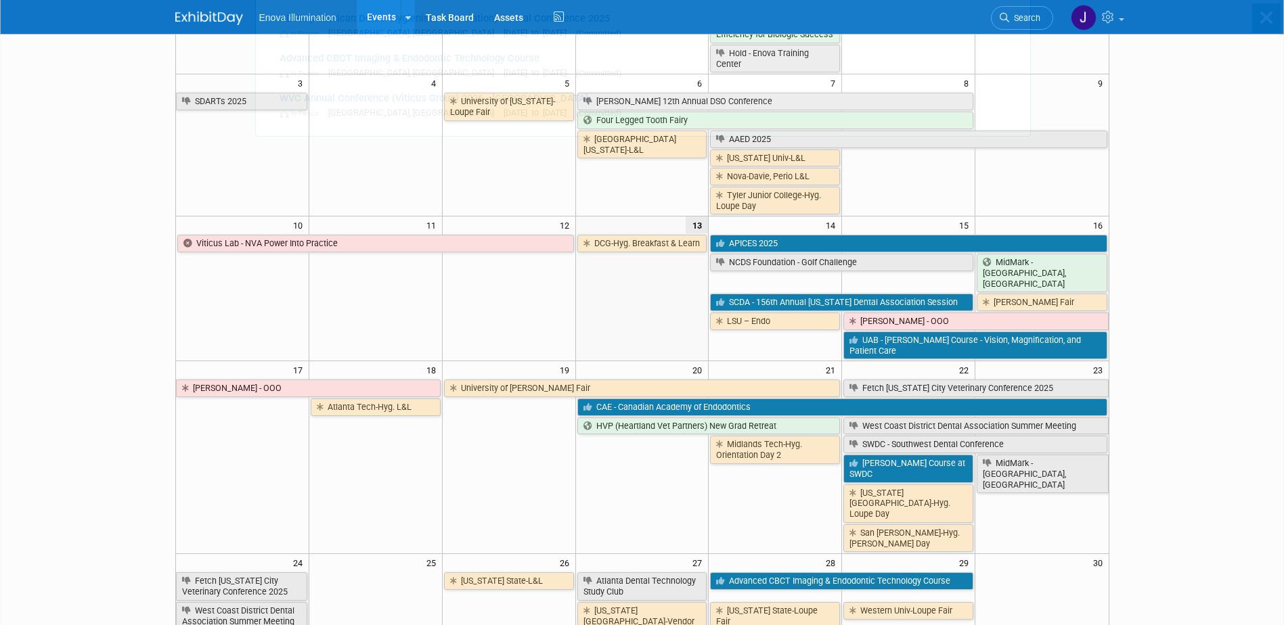
scroll to position [0, 0]
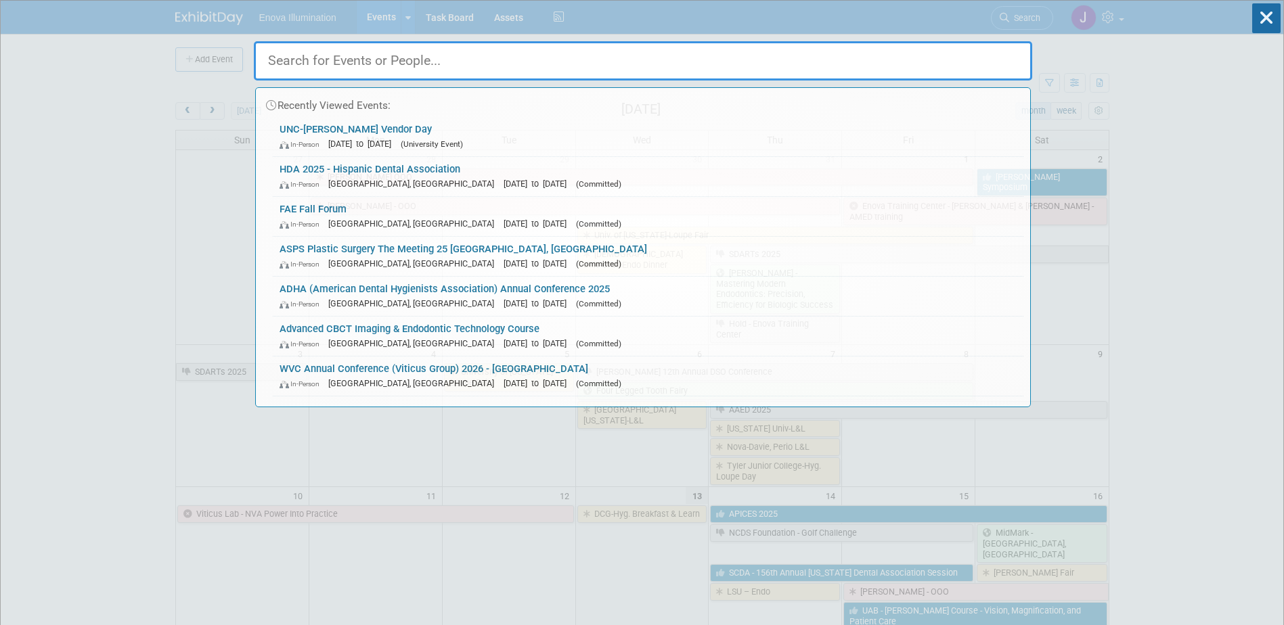
click at [931, 55] on input "text" at bounding box center [643, 60] width 778 height 39
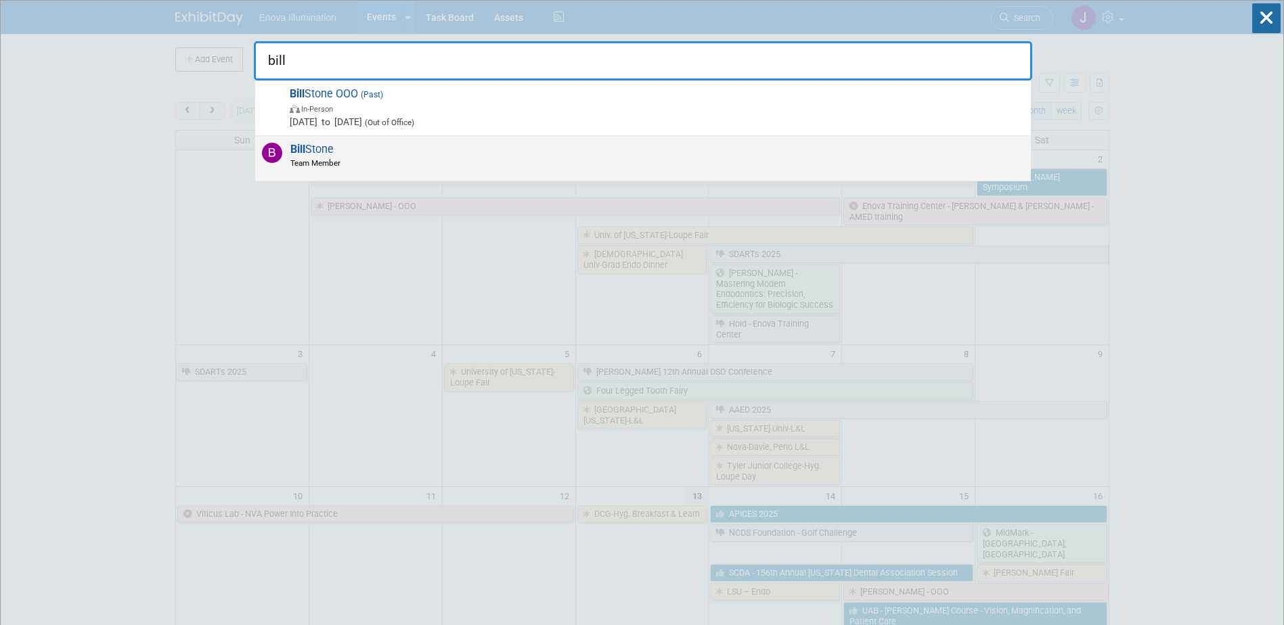
type input "bill"
click at [311, 150] on span "[PERSON_NAME] Team Member" at bounding box center [313, 156] width 54 height 26
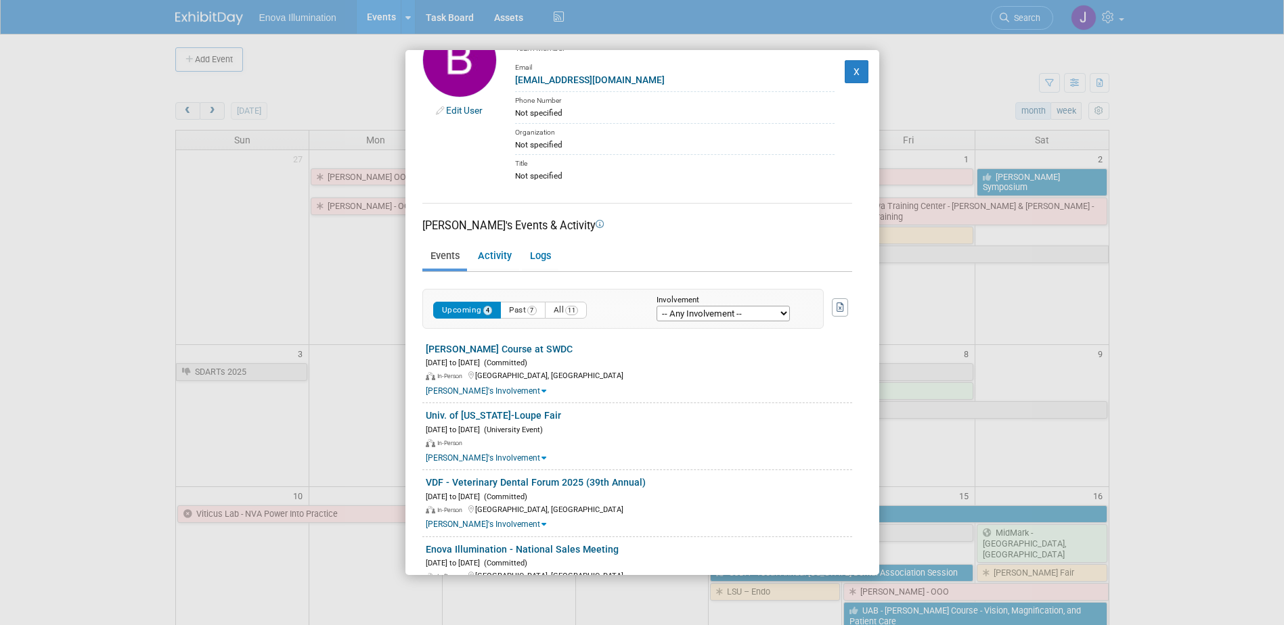
scroll to position [68, 0]
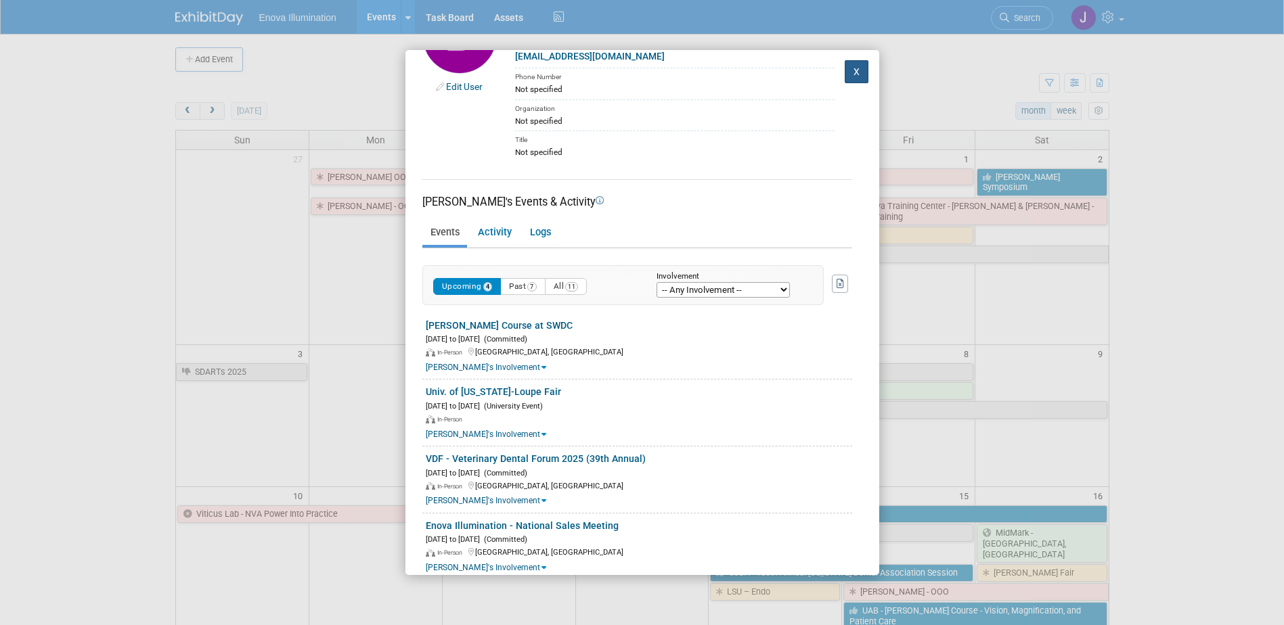
click at [845, 76] on button "X" at bounding box center [856, 71] width 24 height 23
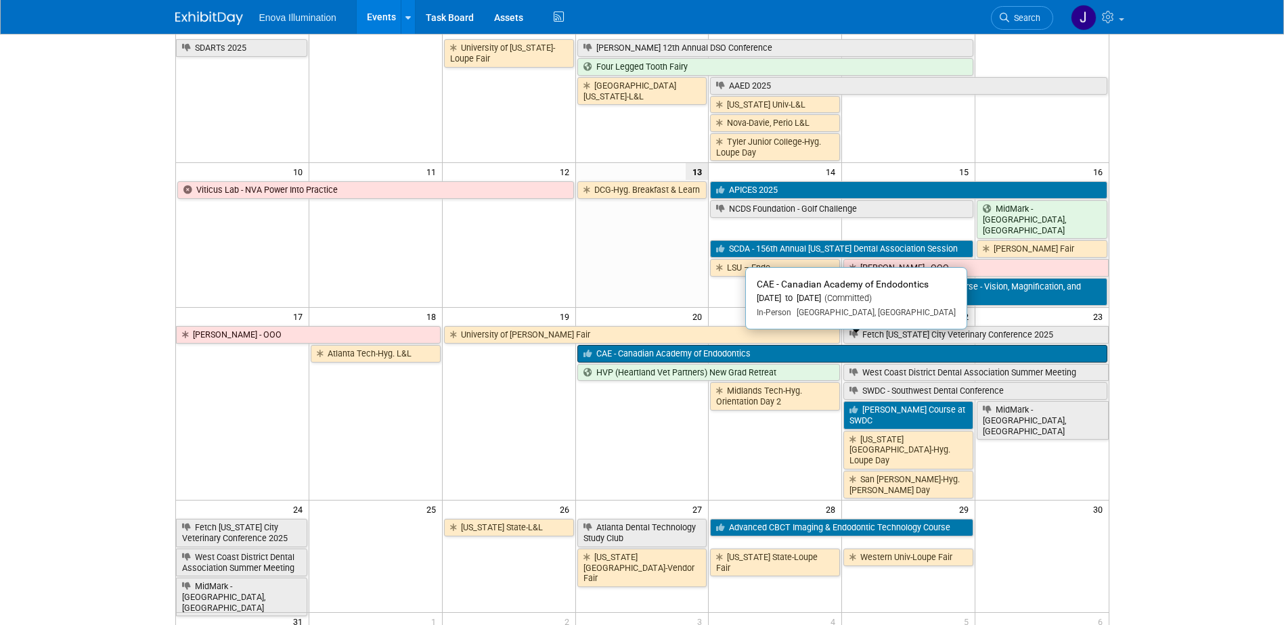
scroll to position [338, 0]
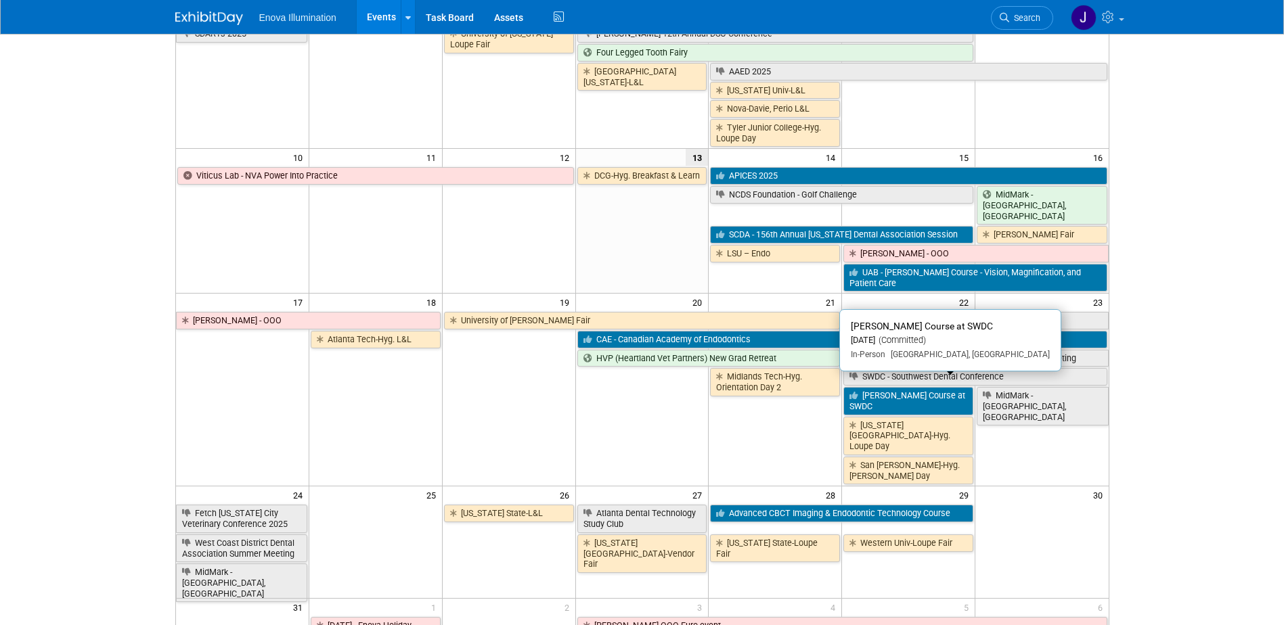
drag, startPoint x: 895, startPoint y: 398, endPoint x: 861, endPoint y: 400, distance: 34.6
click at [895, 398] on link "Dr. Fleury’s Course at SWDC" at bounding box center [908, 401] width 130 height 28
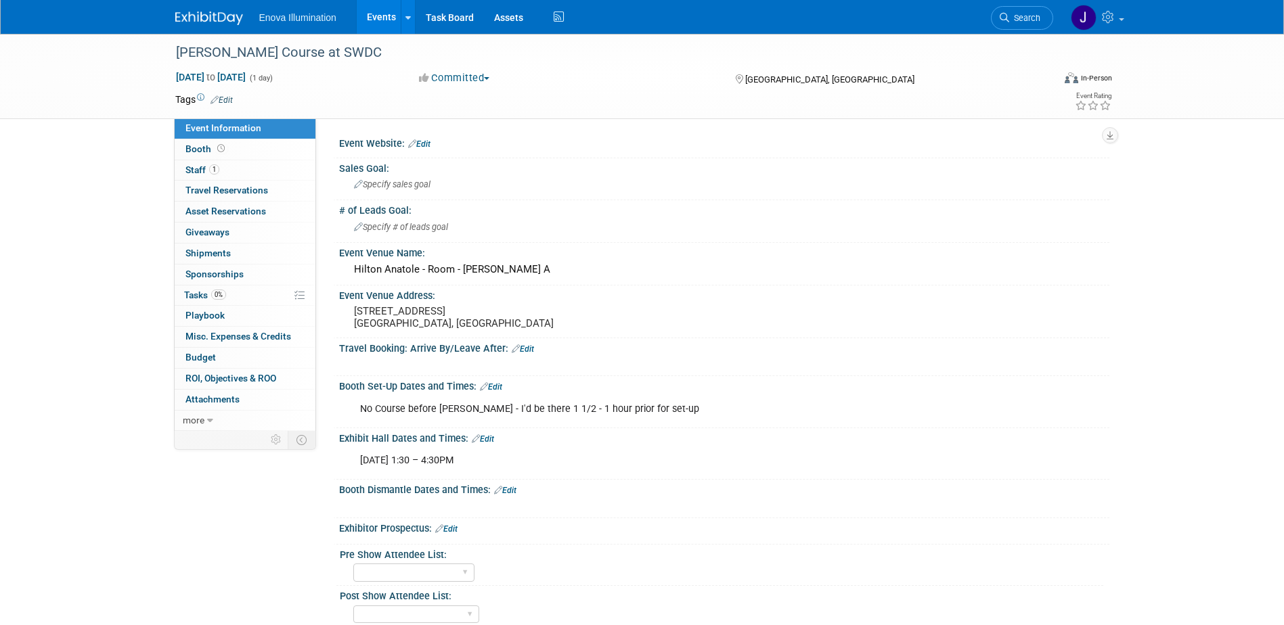
click at [227, 19] on img at bounding box center [209, 19] width 68 height 14
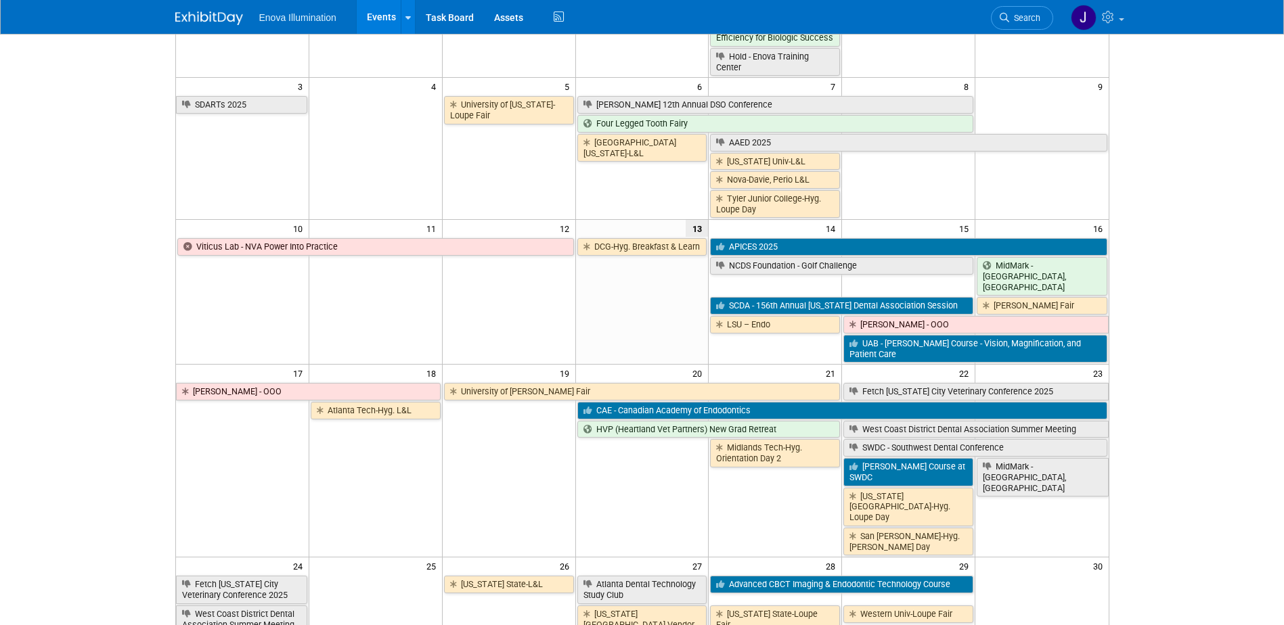
scroll to position [271, 0]
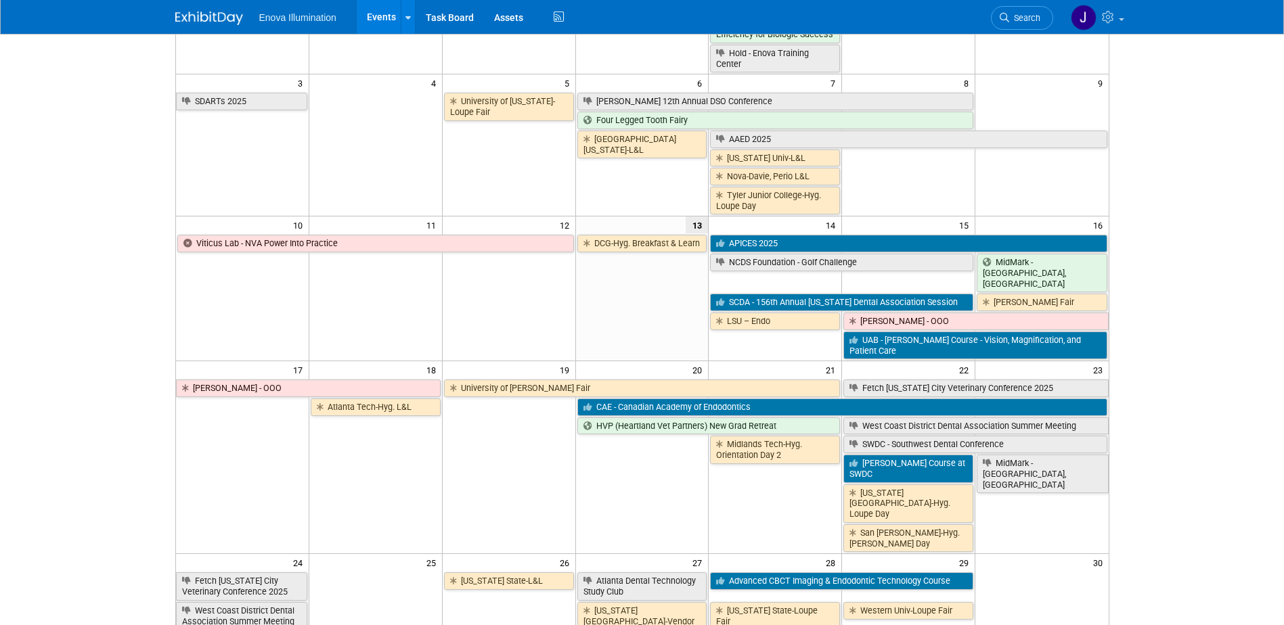
drag, startPoint x: 1031, startPoint y: 22, endPoint x: 981, endPoint y: 28, distance: 50.4
click at [1031, 22] on span "Search" at bounding box center [1024, 18] width 31 height 10
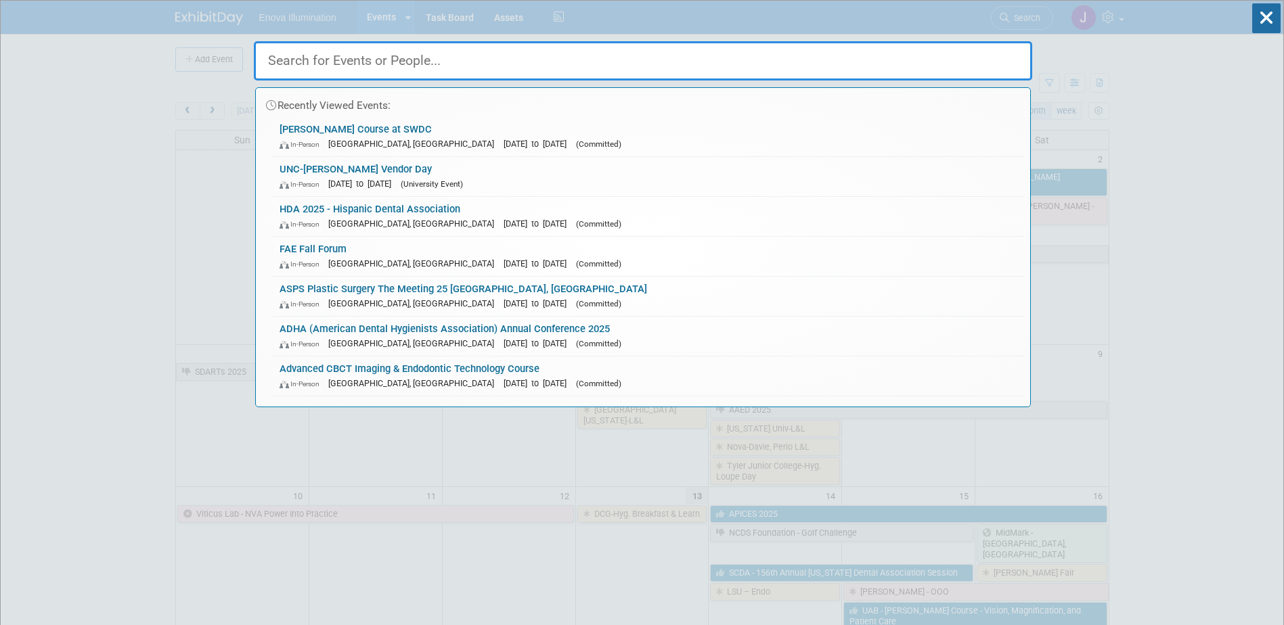
click at [851, 42] on input "text" at bounding box center [643, 60] width 778 height 39
click at [849, 53] on input "text" at bounding box center [643, 60] width 778 height 39
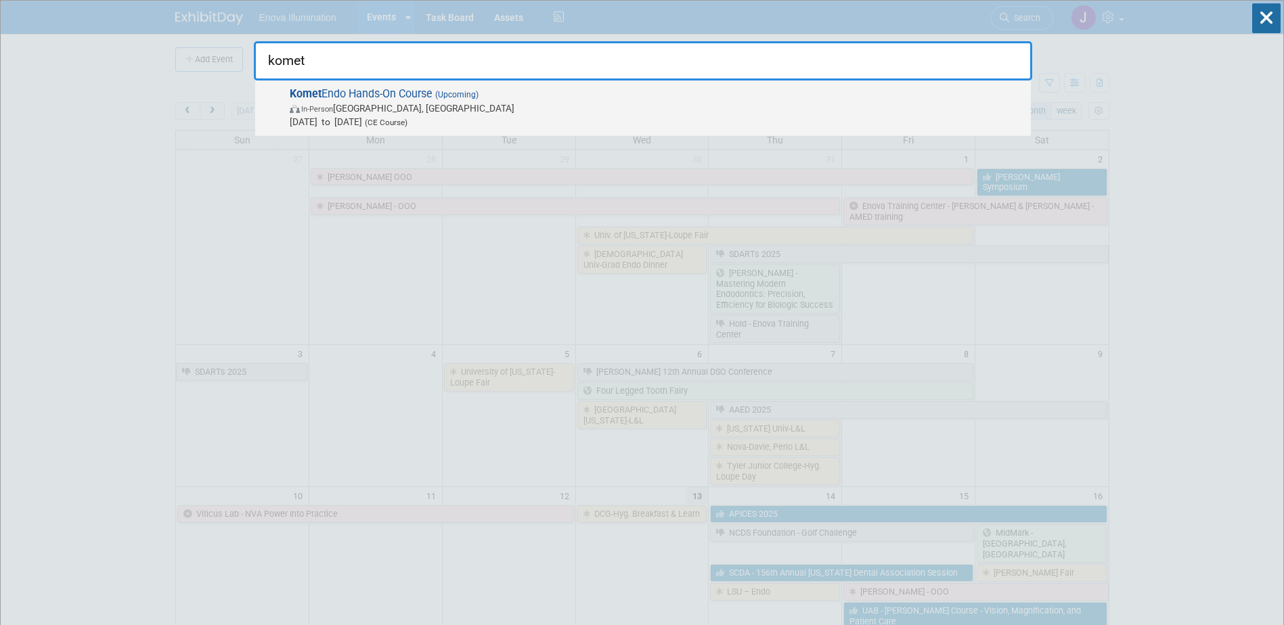
type input "komet"
click at [398, 85] on div "Komet Endo Hands-On Course (Upcoming) In-Person [GEOGRAPHIC_DATA], [GEOGRAPHIC_…" at bounding box center [642, 108] width 775 height 55
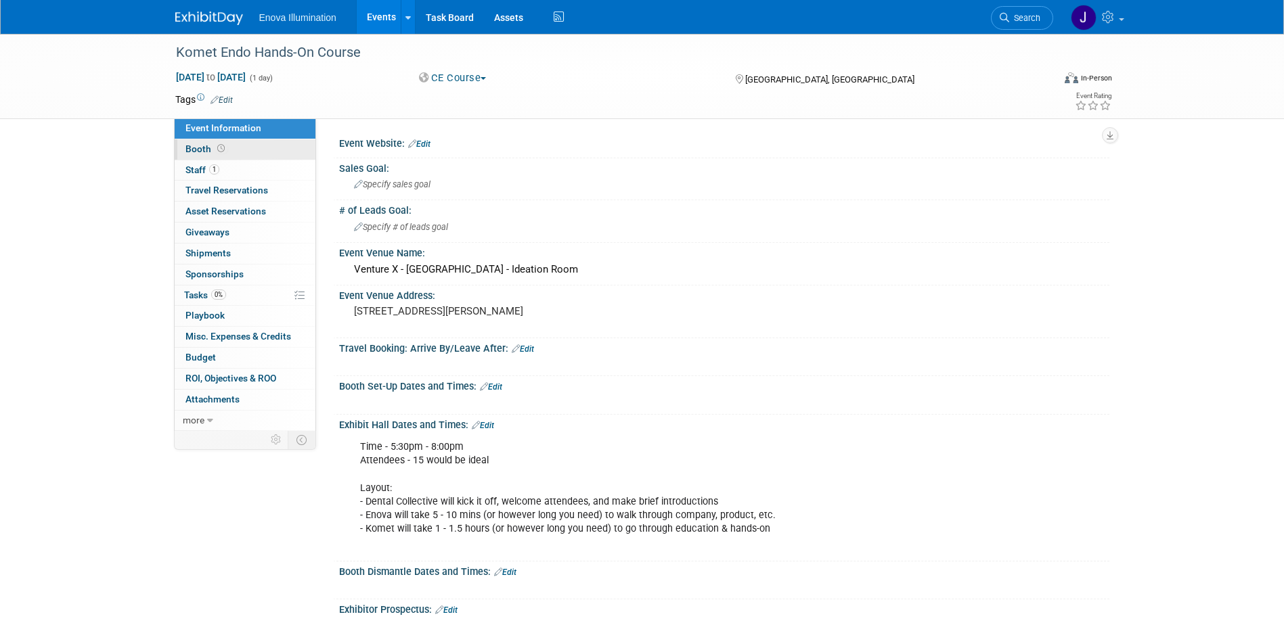
click at [266, 154] on link "Booth" at bounding box center [245, 149] width 141 height 20
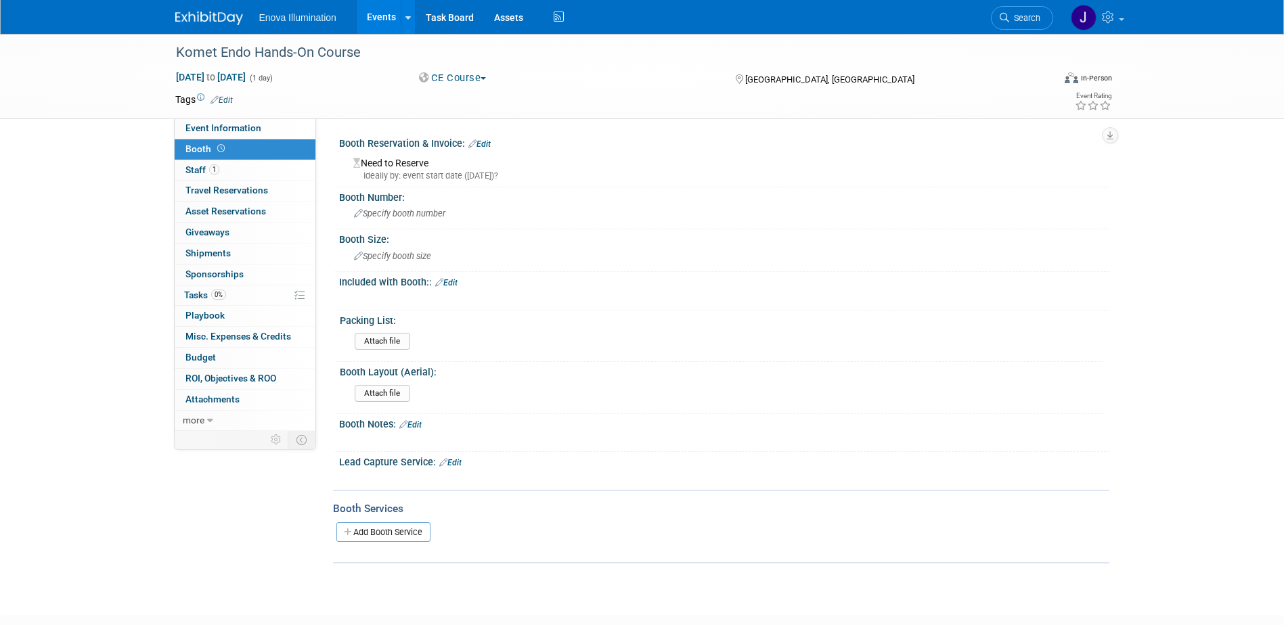
click at [484, 144] on link "Edit" at bounding box center [479, 143] width 22 height 9
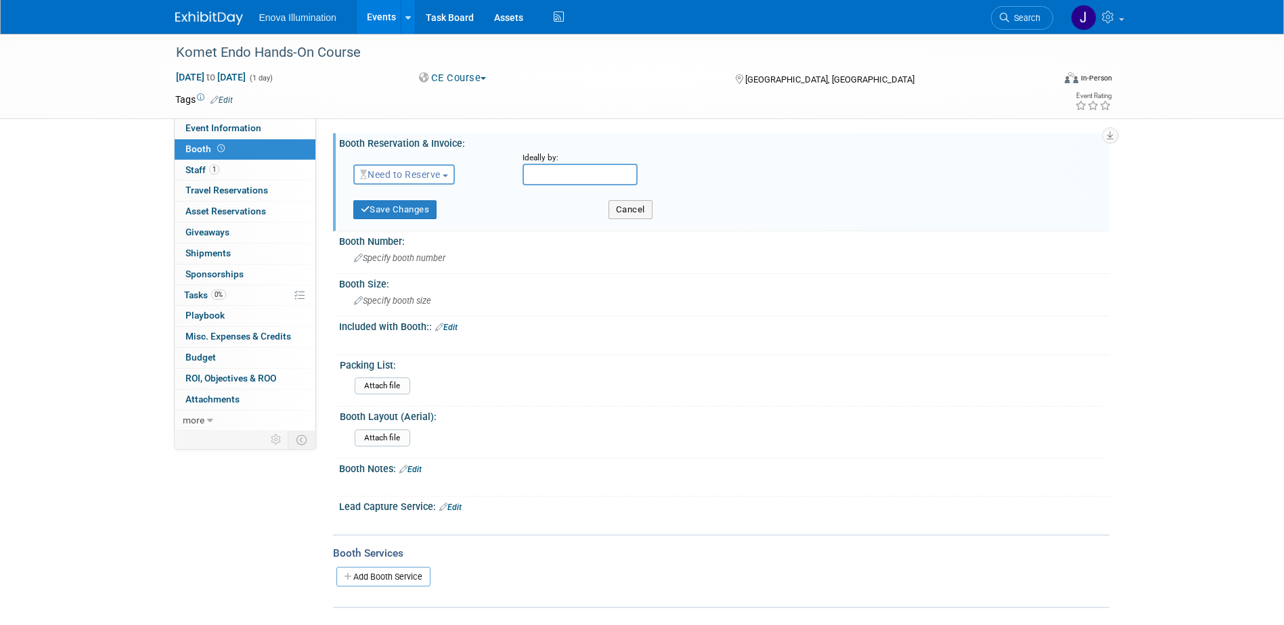
click at [413, 178] on span "Need to Reserve" at bounding box center [400, 174] width 81 height 11
click at [404, 217] on link "Reserved" at bounding box center [426, 216] width 145 height 19
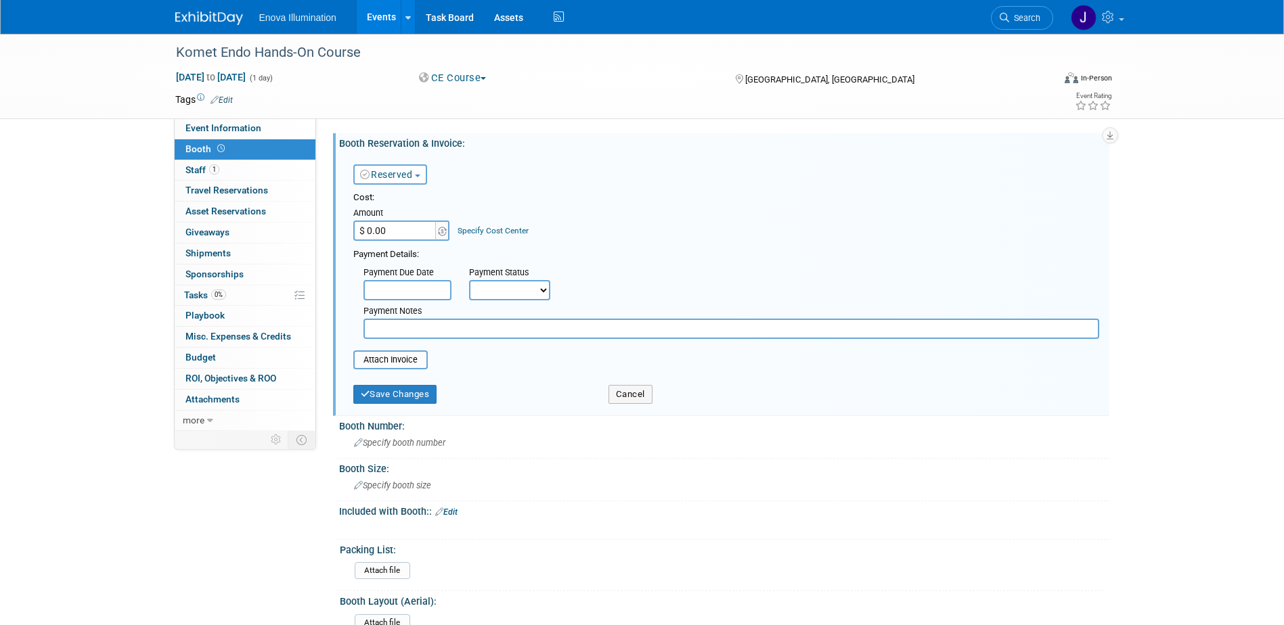
click at [399, 226] on input "$ 0.00" at bounding box center [395, 231] width 85 height 20
type input "$ 250.00"
click at [428, 390] on button "Save Changes" at bounding box center [395, 394] width 84 height 19
